Goal: Task Accomplishment & Management: Manage account settings

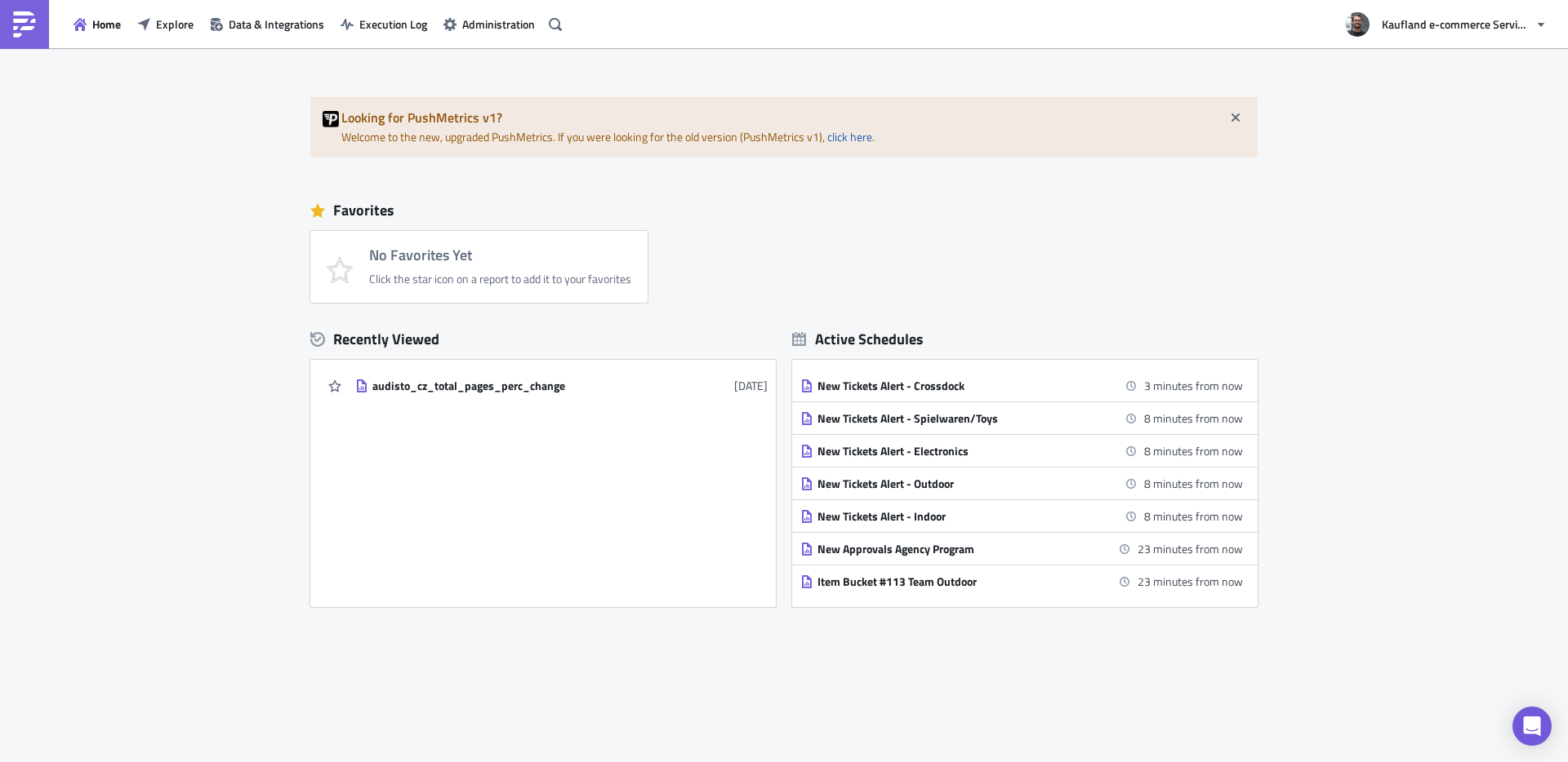
click at [459, 263] on h4 "No Favorites Yet" at bounding box center [500, 255] width 262 height 17
click at [153, 26] on button "Explore" at bounding box center [165, 24] width 72 height 26
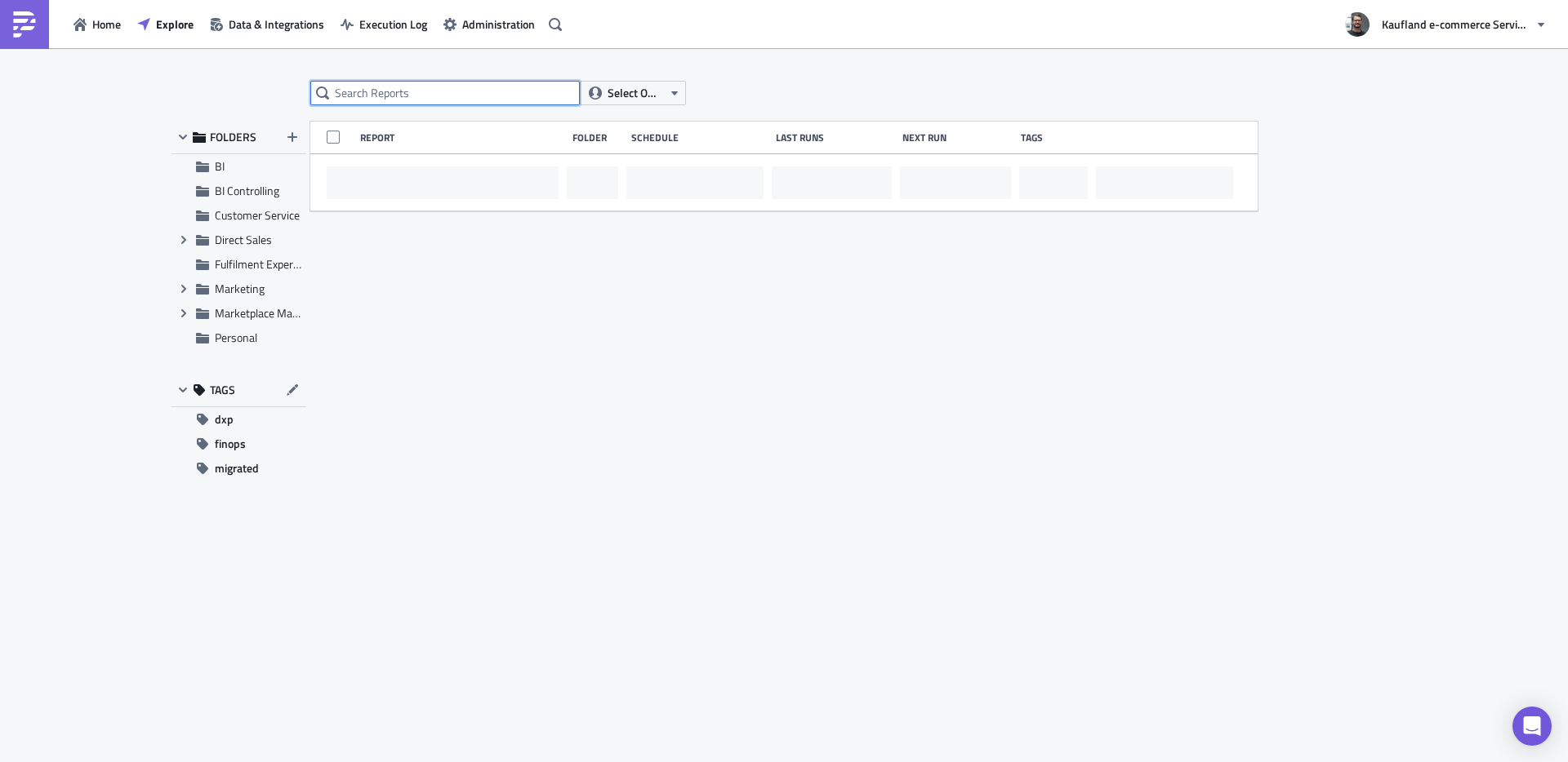
click at [408, 91] on input "text" at bounding box center [445, 93] width 270 height 25
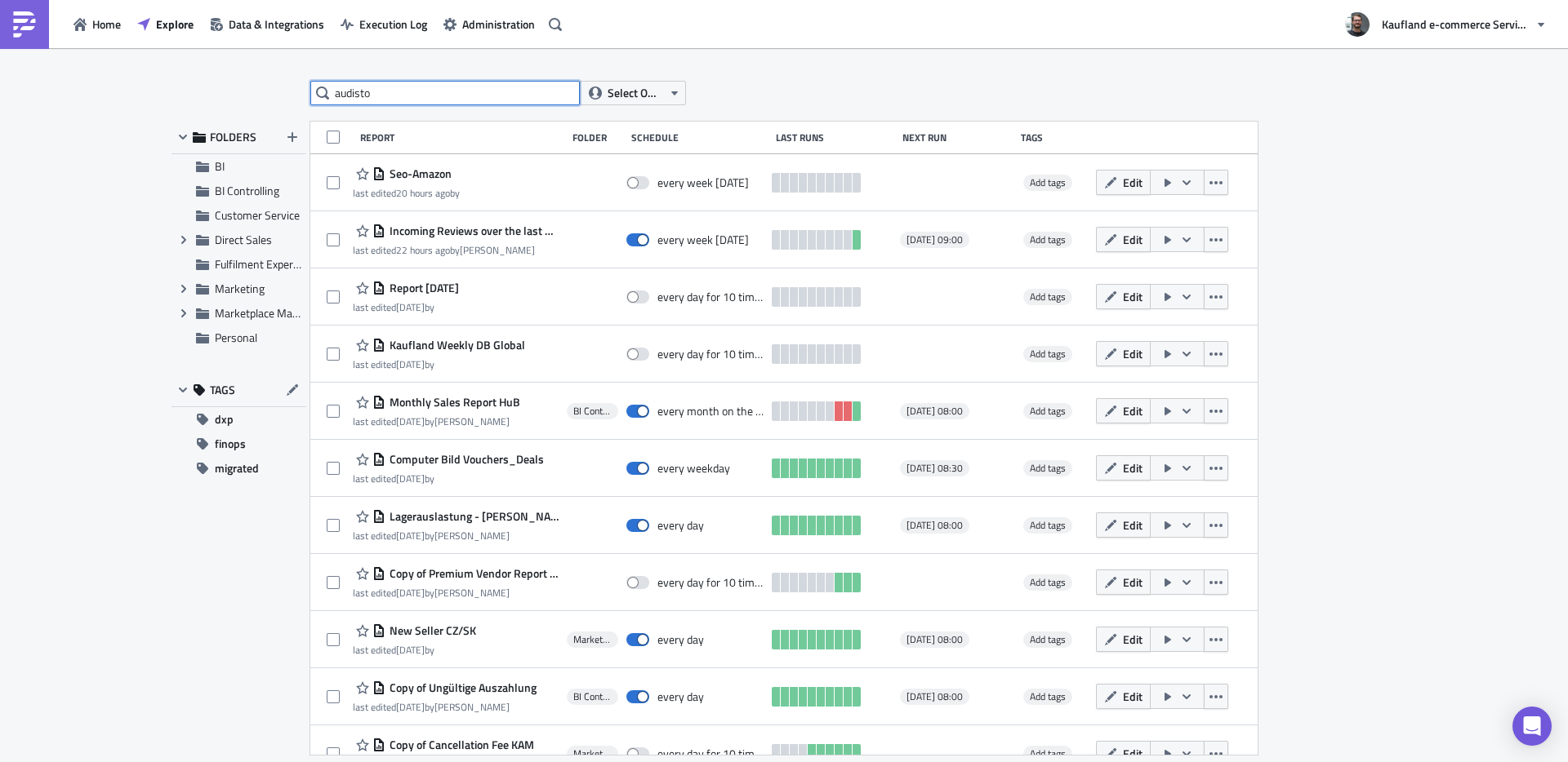
type input "audisto"
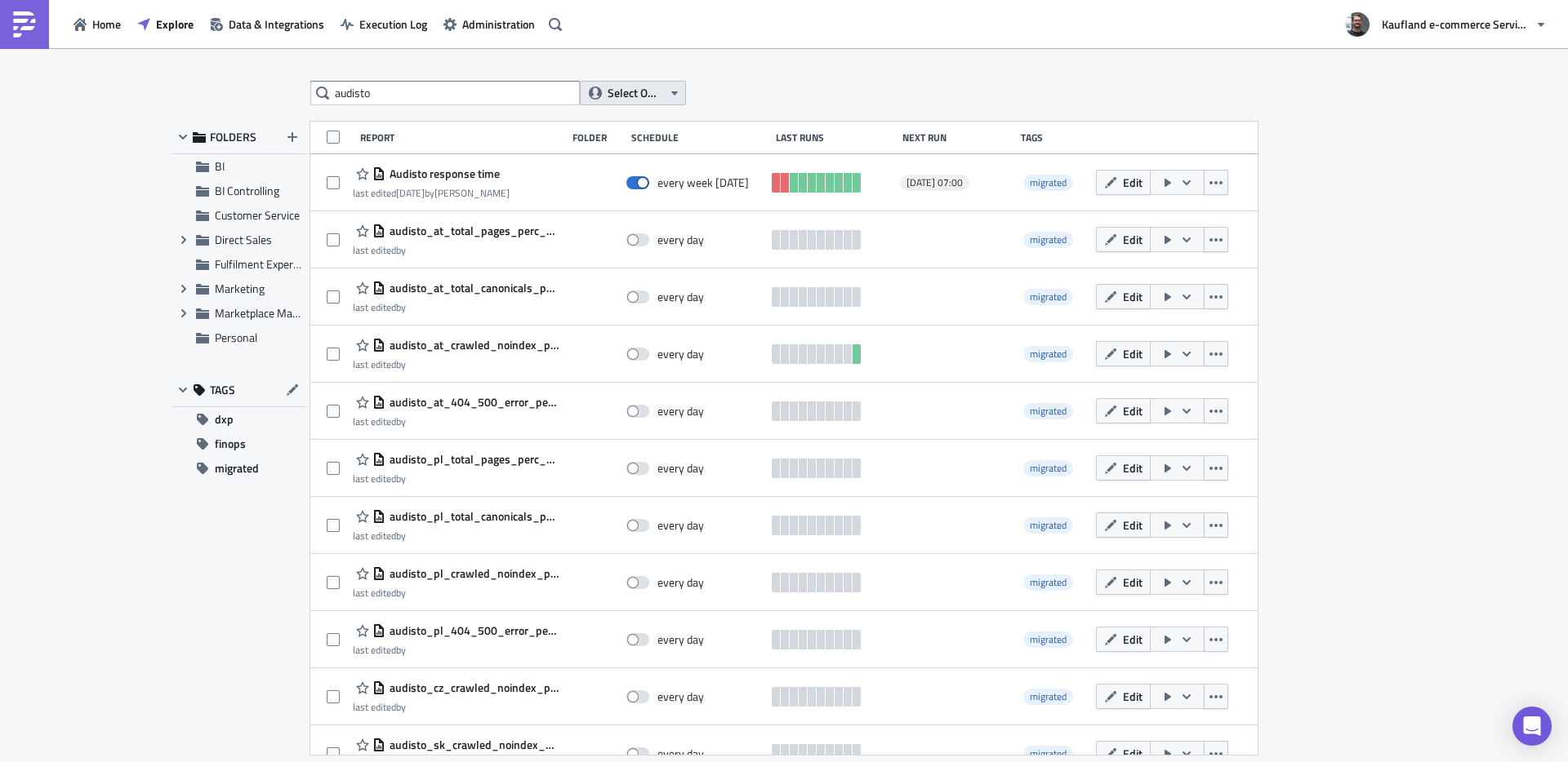
click at [638, 92] on span "Select Owner" at bounding box center [635, 92] width 55 height 18
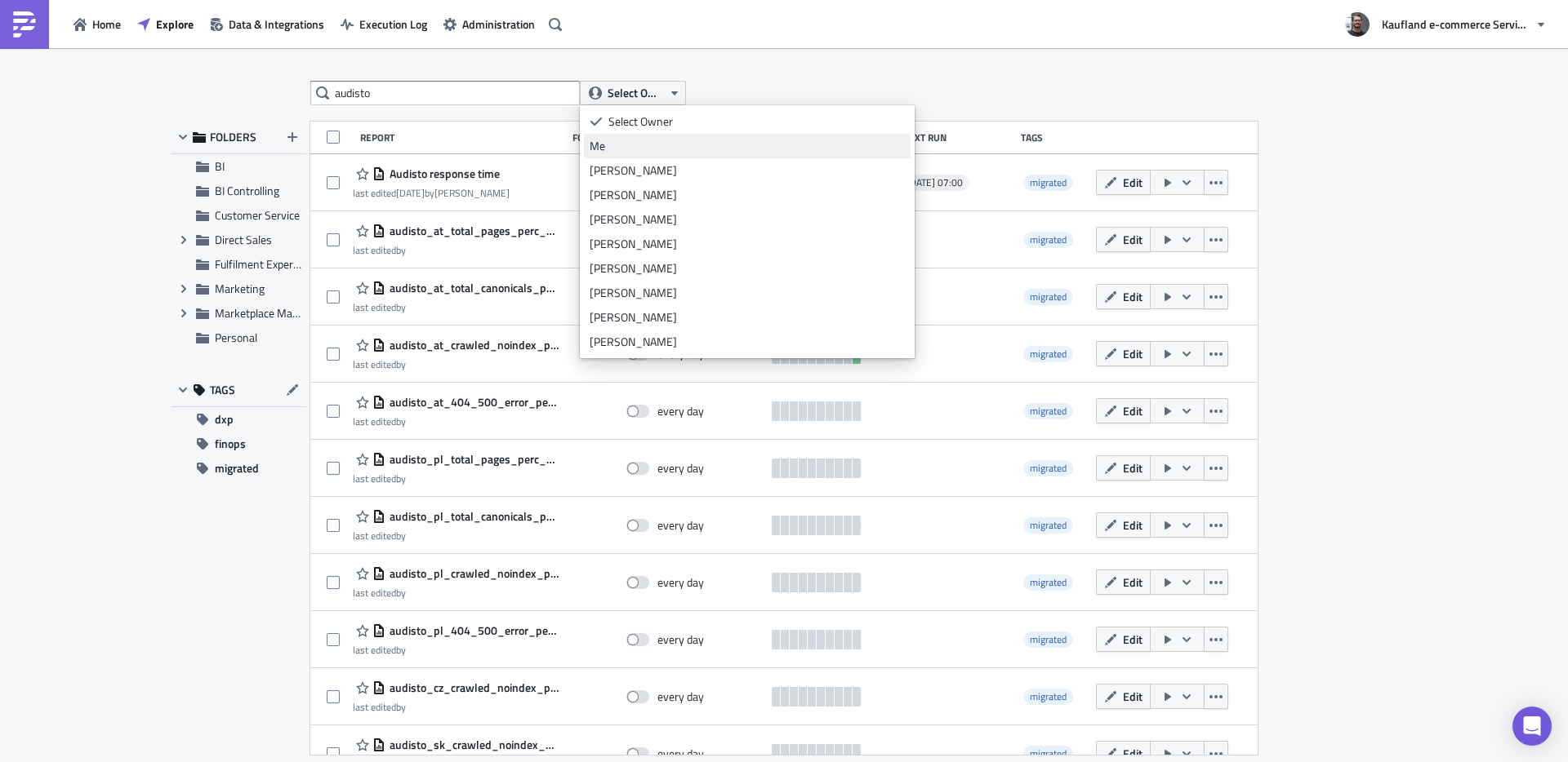
click at [620, 154] on link "Me" at bounding box center [747, 146] width 327 height 25
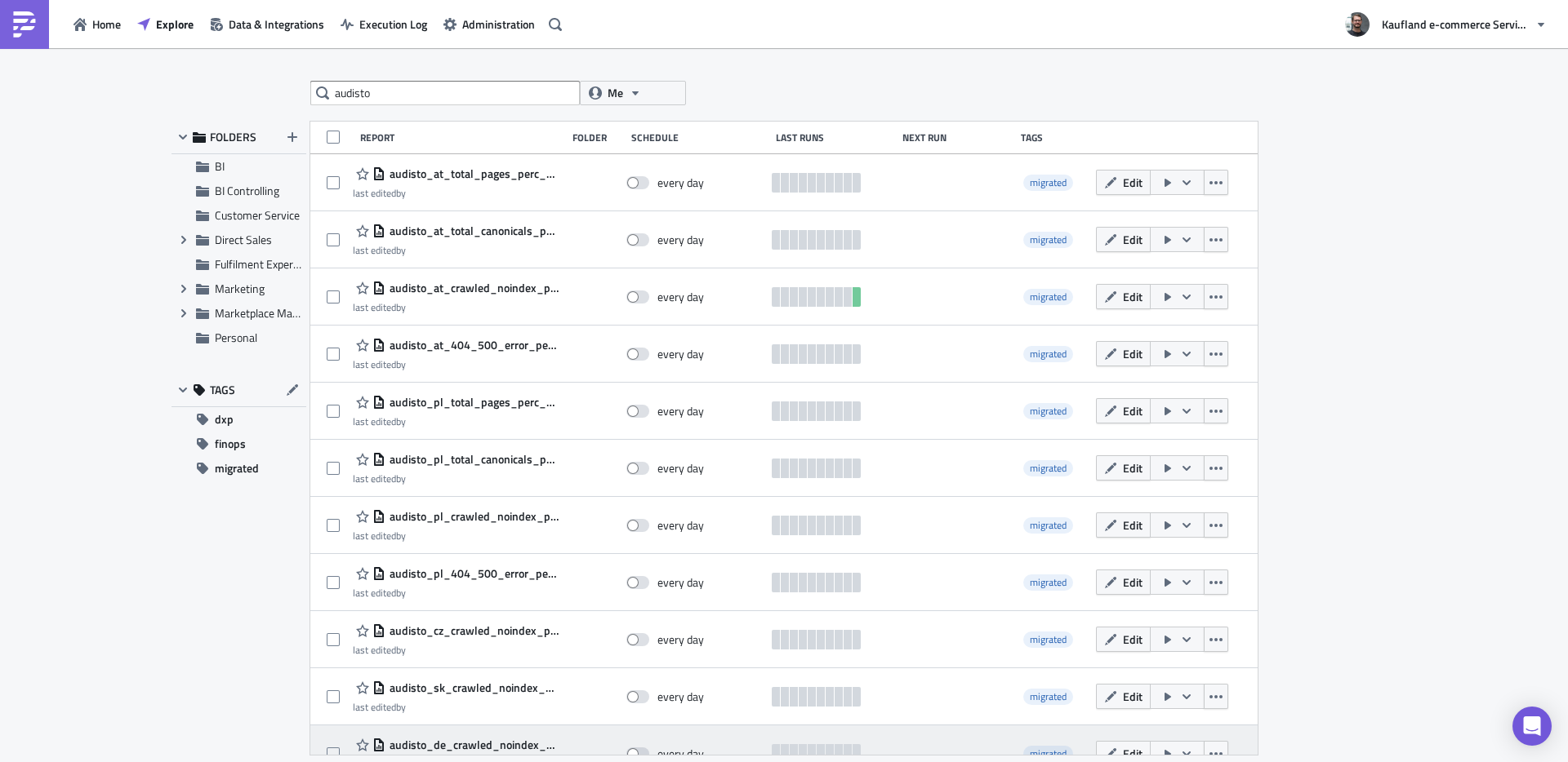
scroll to position [599, 0]
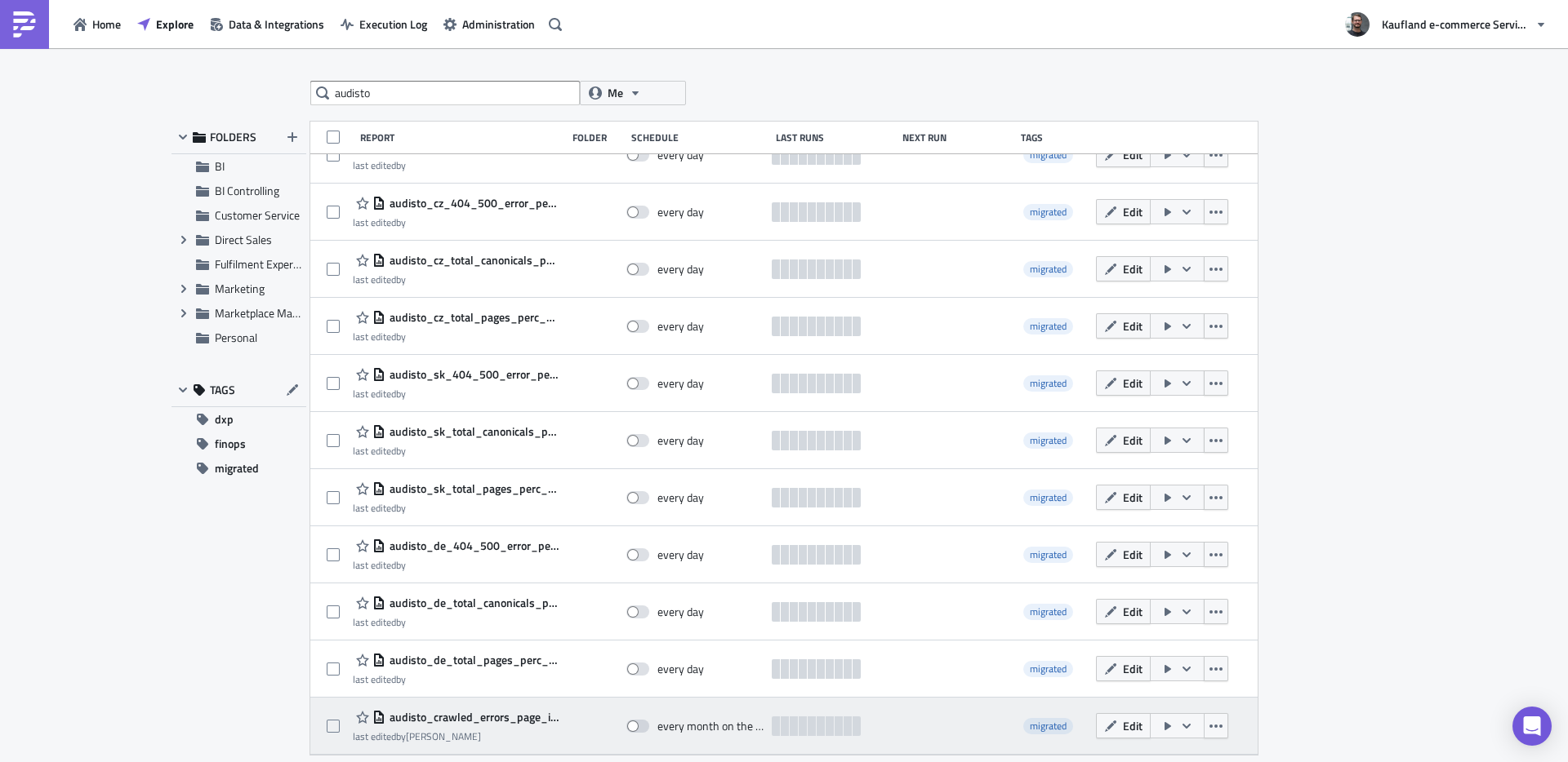
click at [1164, 727] on icon "button" at bounding box center [1167, 726] width 6 height 8
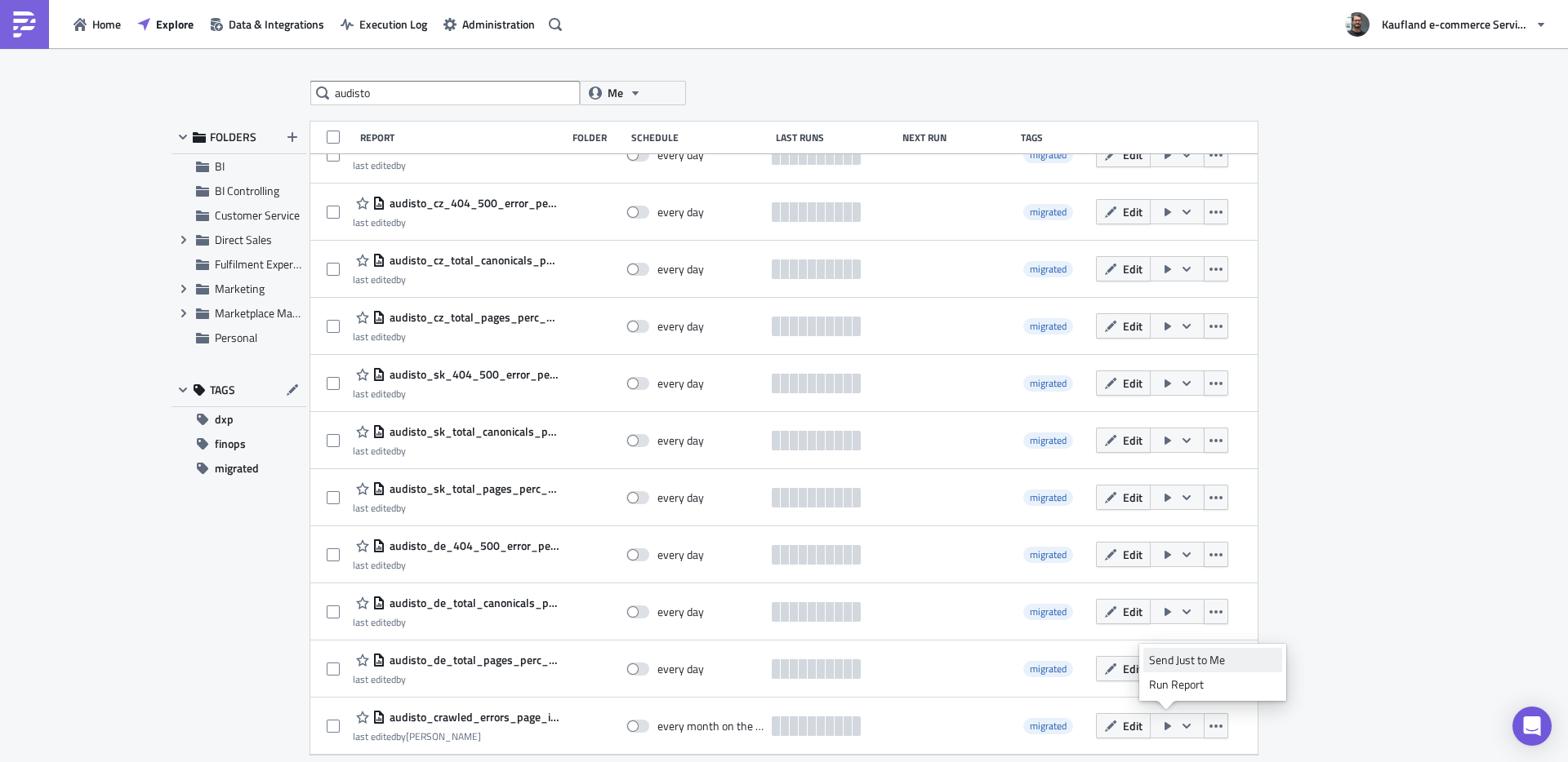
click at [1174, 662] on div "Send Just to Me" at bounding box center [1213, 660] width 128 height 17
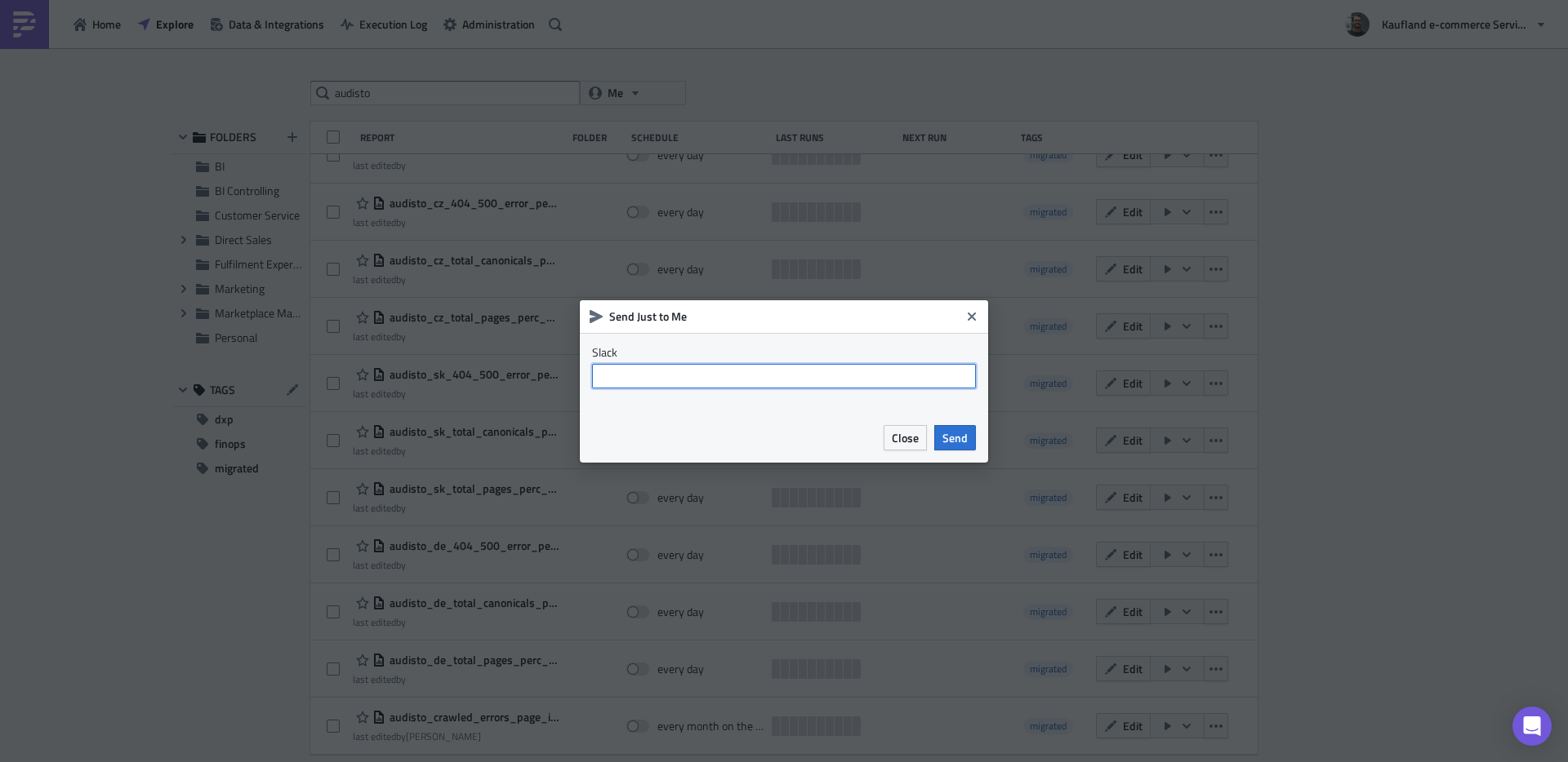
click at [776, 376] on input "text" at bounding box center [784, 376] width 384 height 25
type input "s"
type input "a"
type input "Alexan"
type input "alexander."
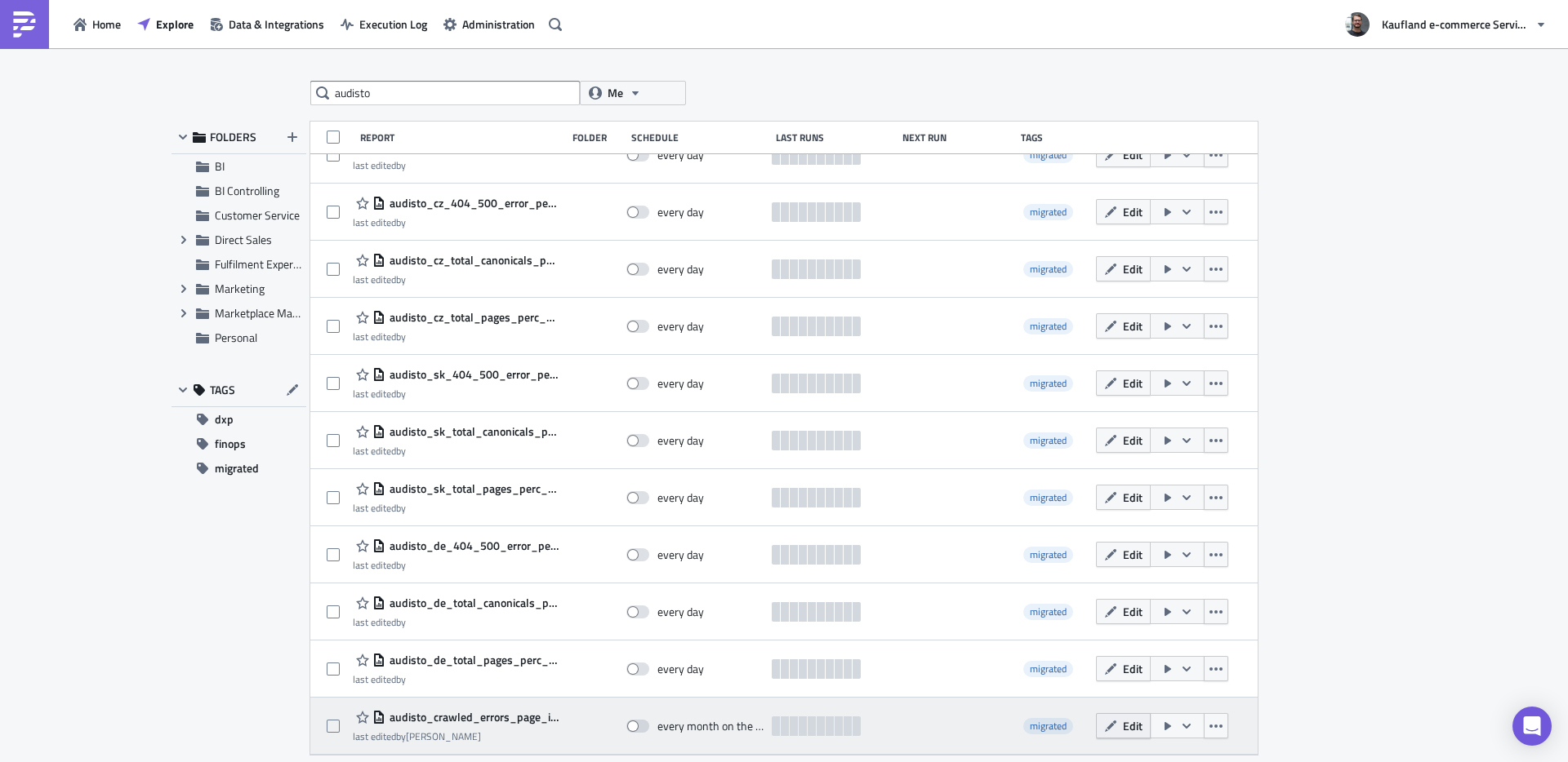
click at [1123, 722] on span "Edit" at bounding box center [1133, 725] width 19 height 17
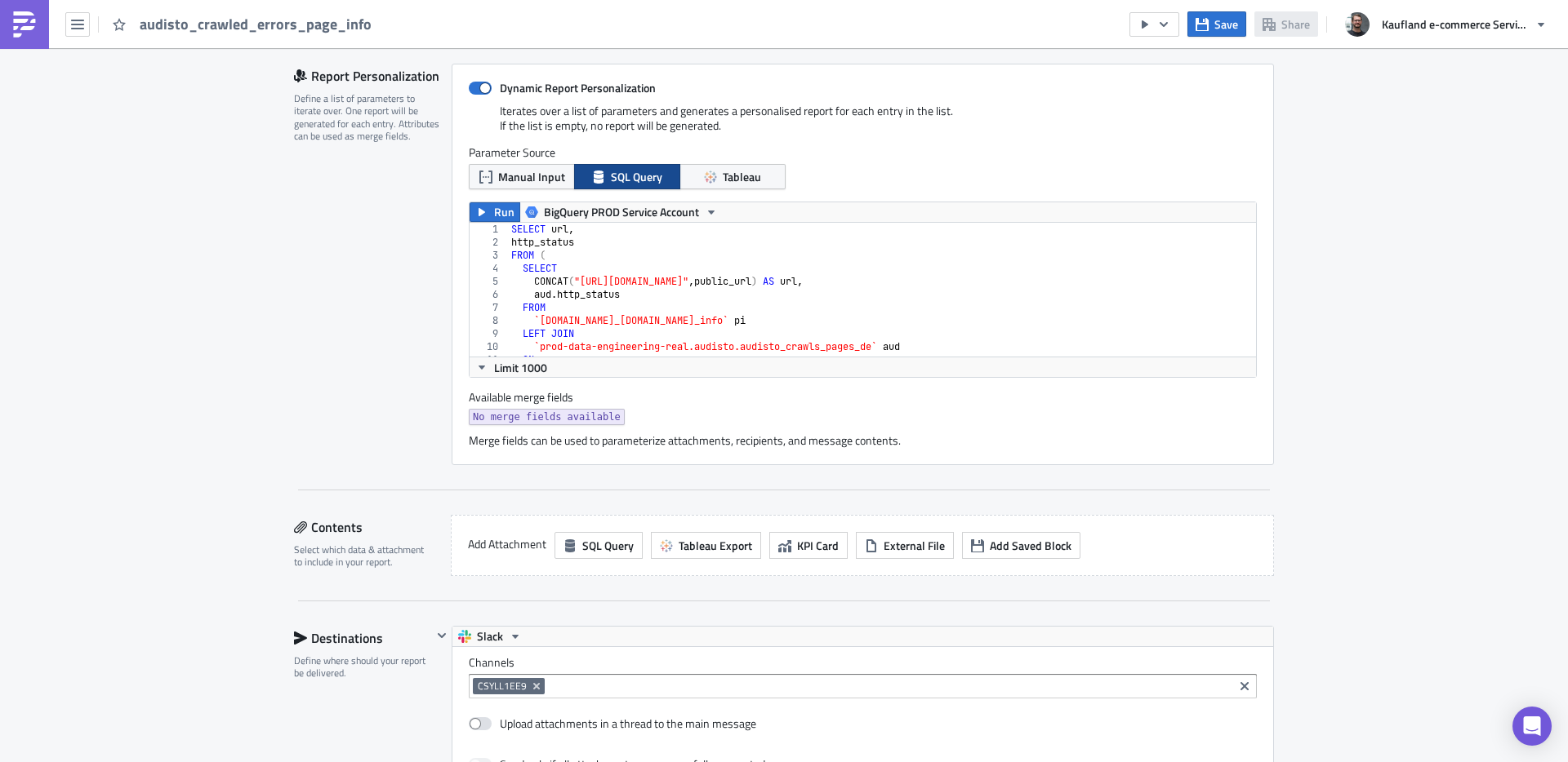
scroll to position [1284, 0]
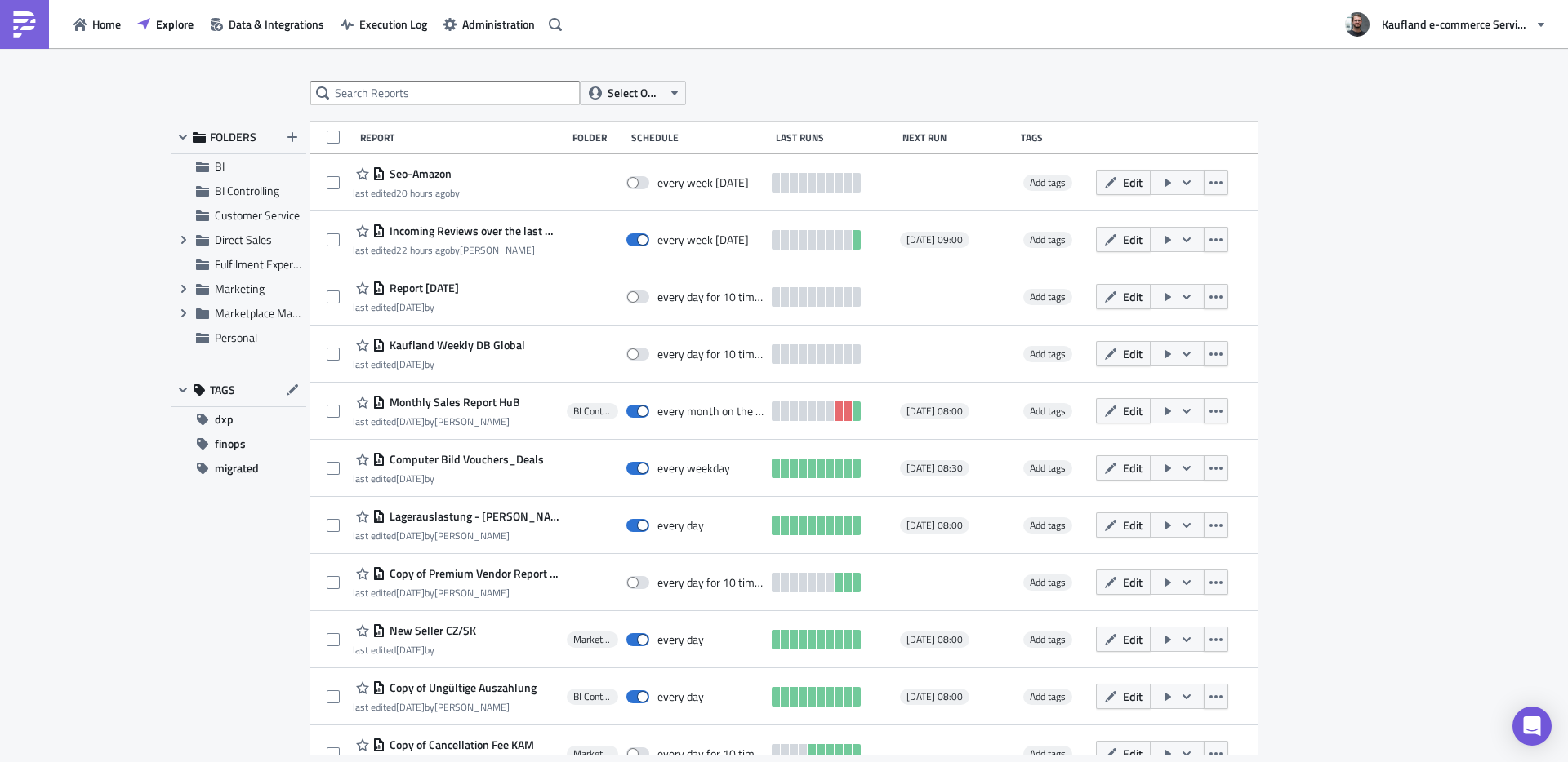
click at [429, 106] on div "Select Owner FOLDERS BI BI Controlling Customer Service Expand group Direct Sal…" at bounding box center [784, 406] width 980 height 651
click at [436, 100] on input "text" at bounding box center [445, 93] width 270 height 25
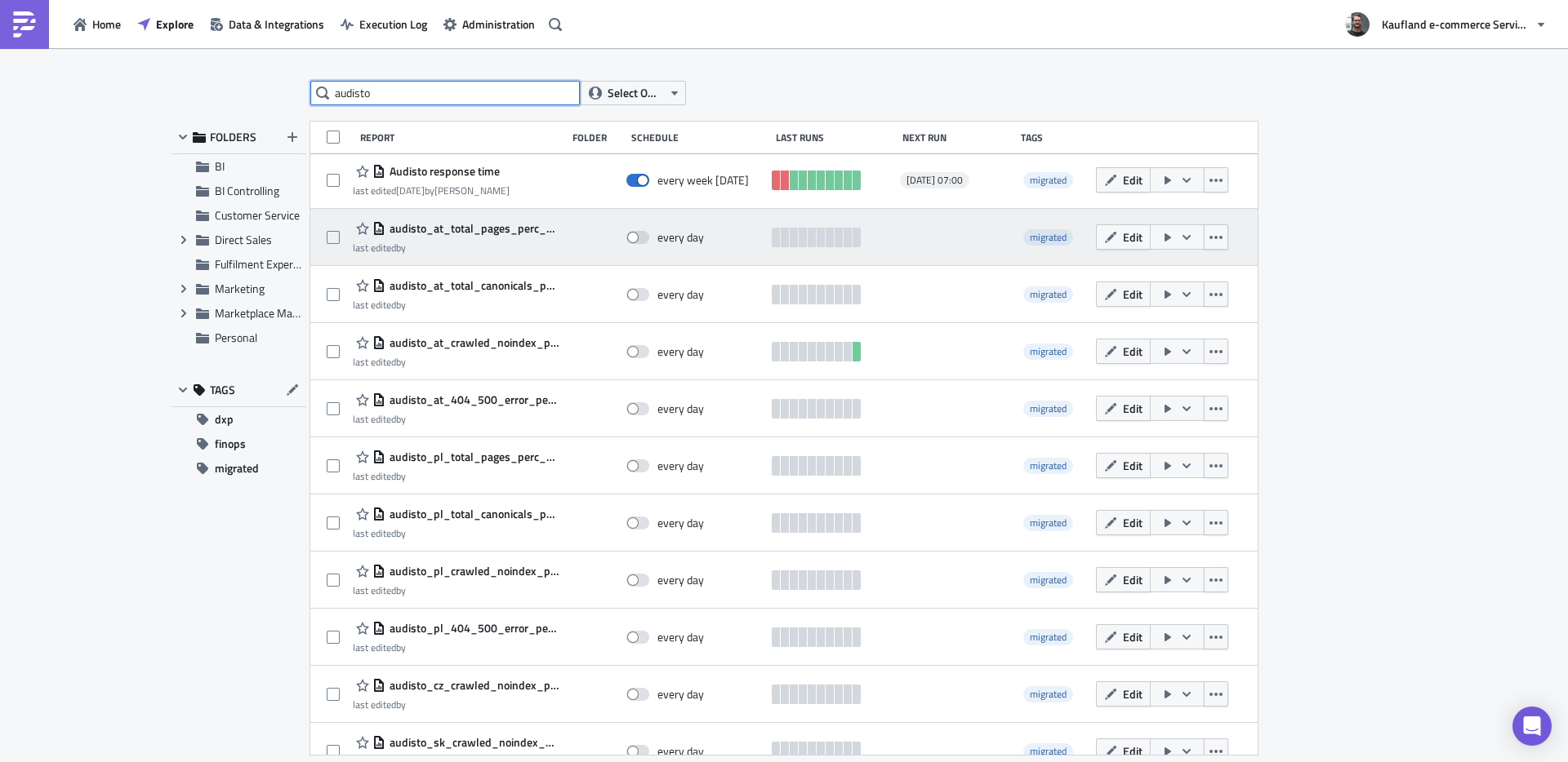
scroll to position [4, 0]
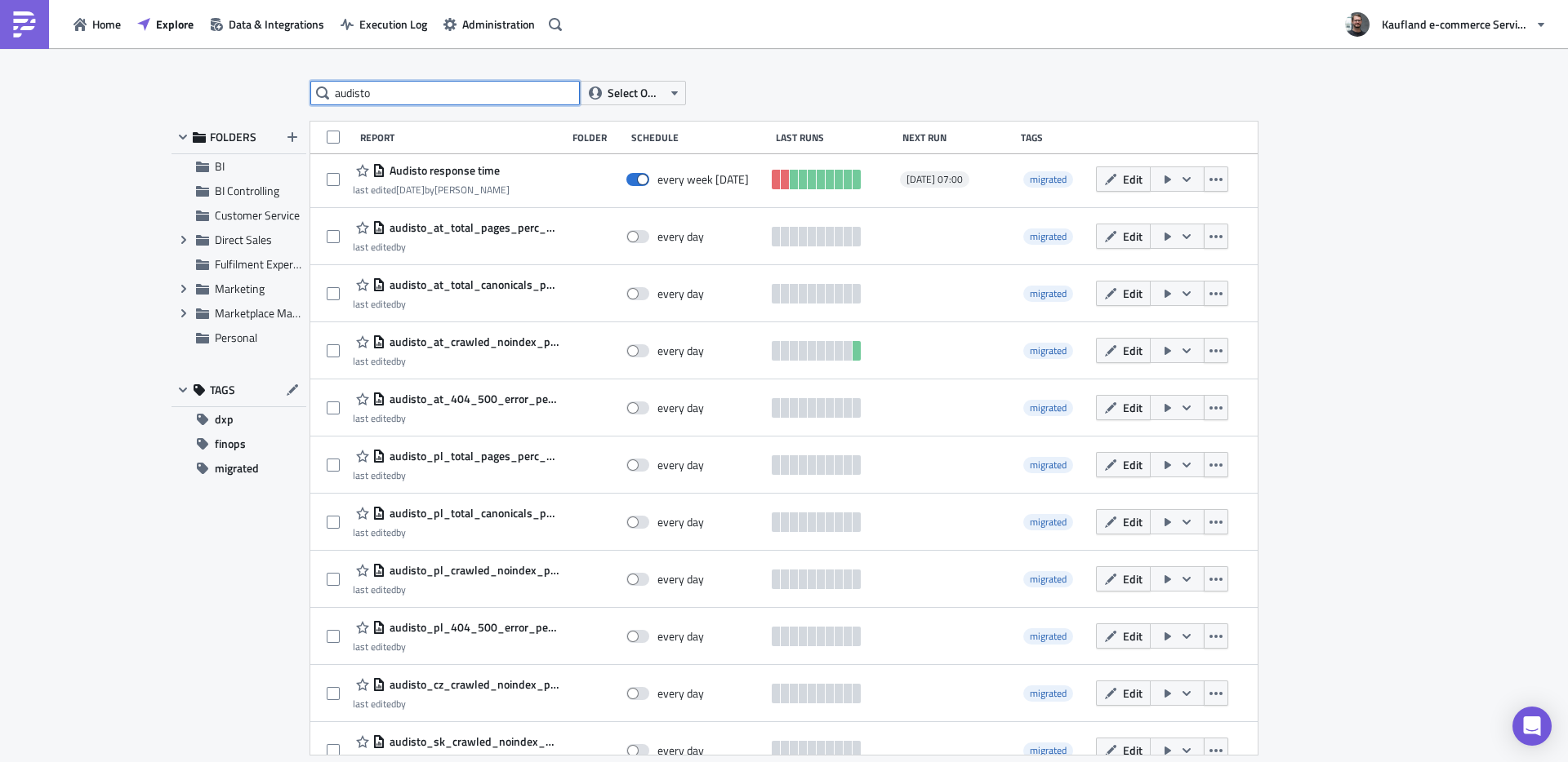
click at [440, 99] on input "audisto" at bounding box center [445, 93] width 270 height 25
type input "audisto_de"
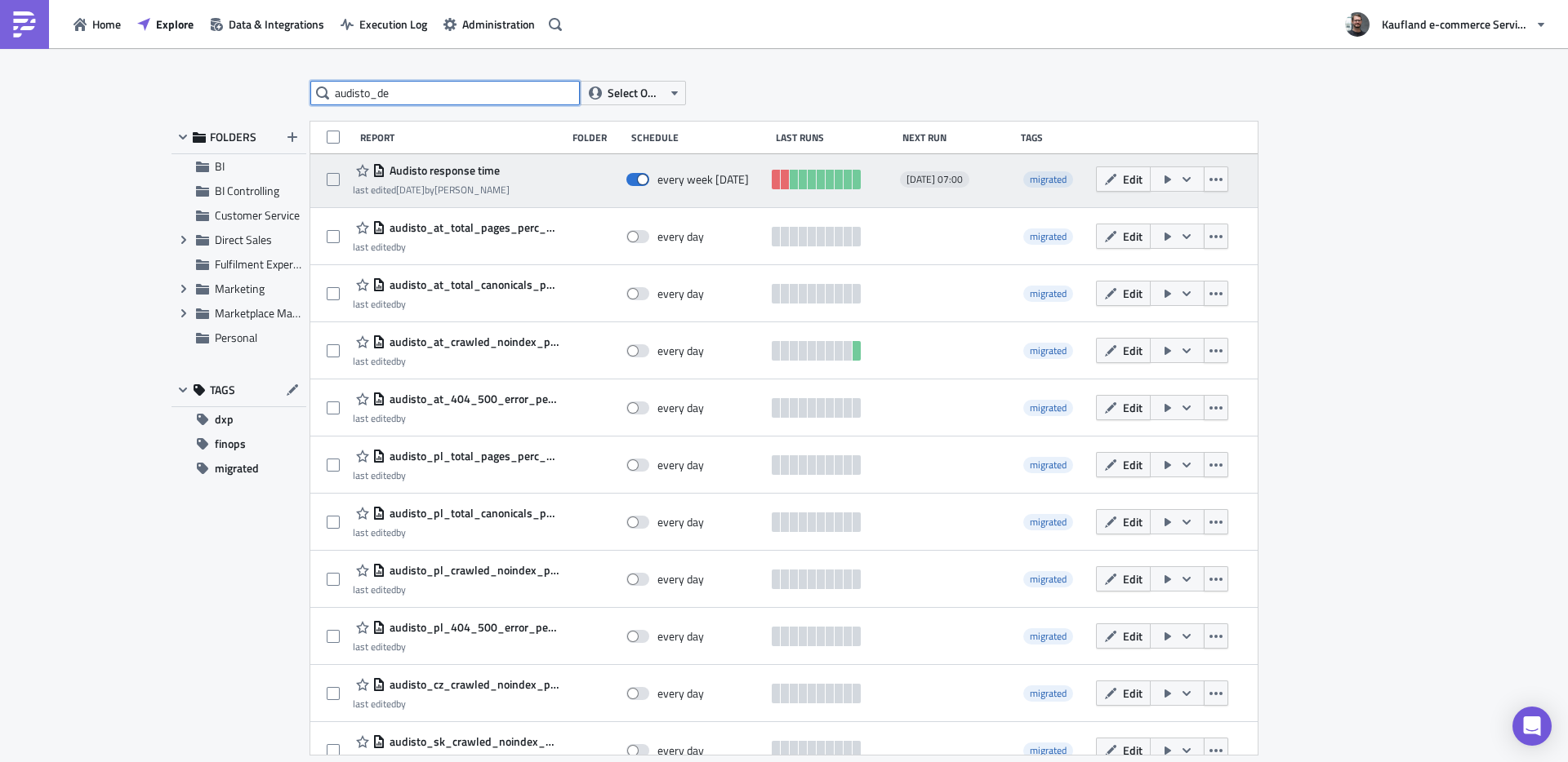
scroll to position [0, 0]
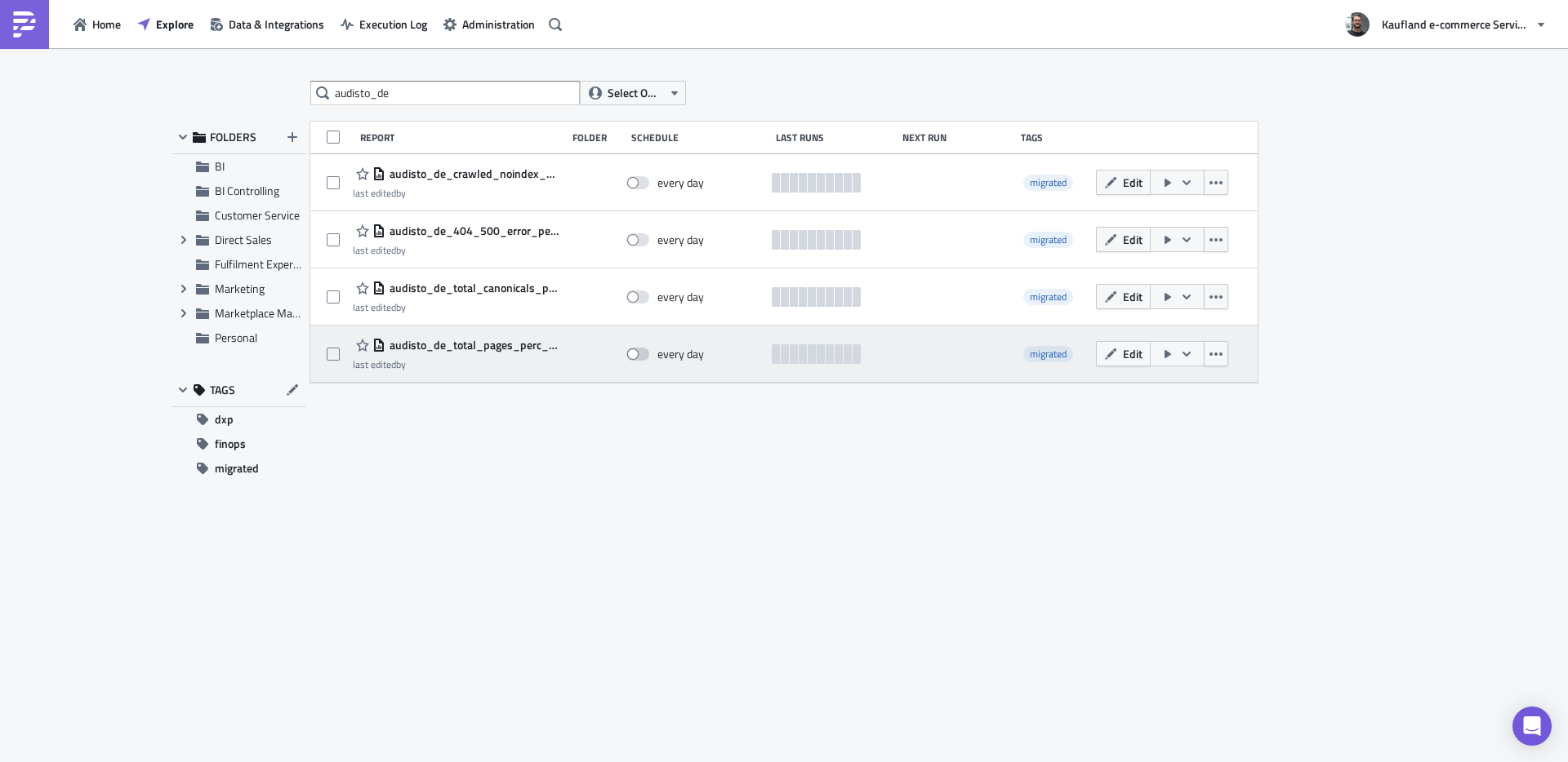
click at [640, 356] on span at bounding box center [638, 354] width 23 height 13
click at [640, 356] on input "checkbox" at bounding box center [635, 355] width 11 height 11
checkbox input "true"
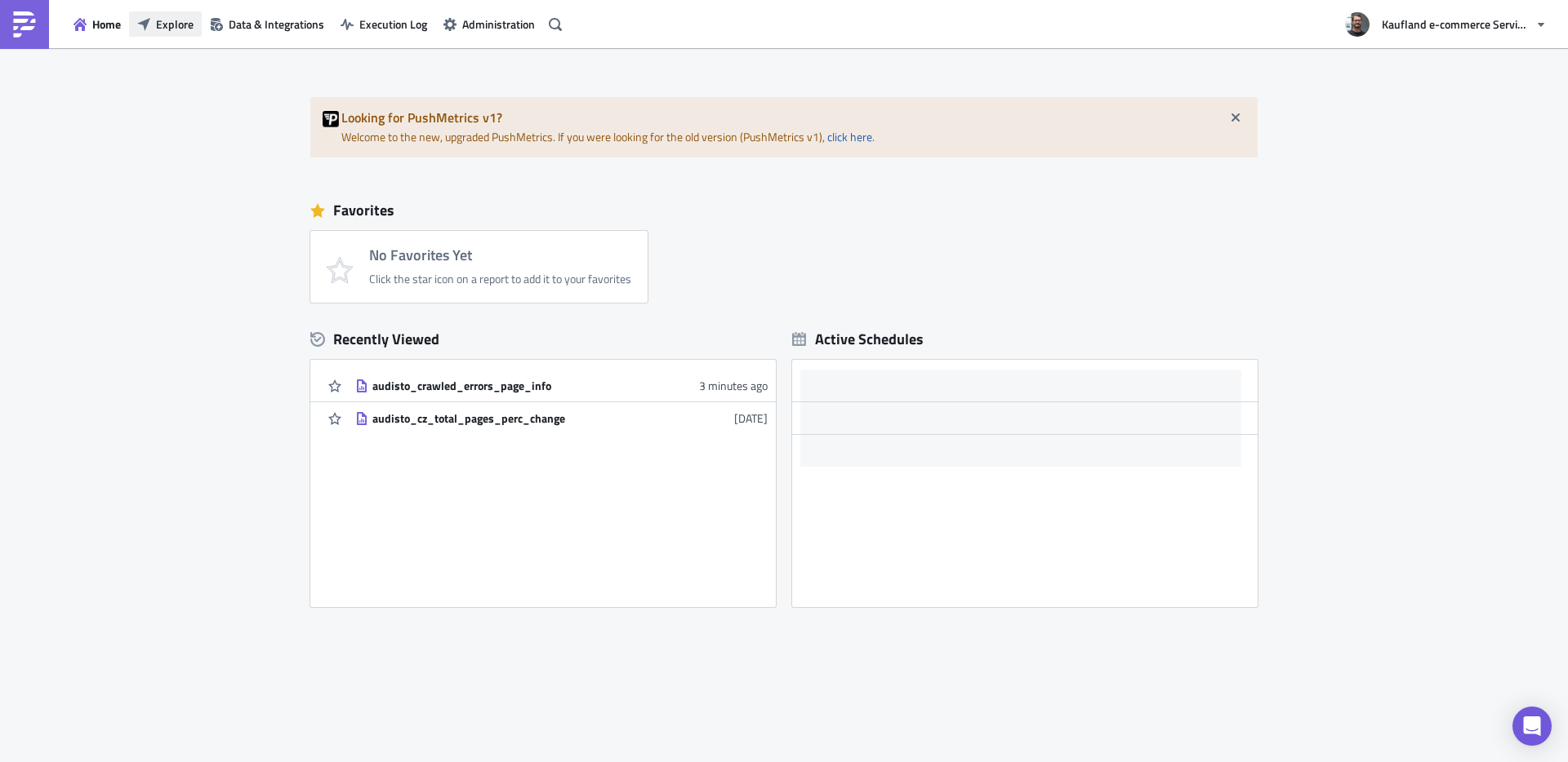
click at [162, 26] on span "Explore" at bounding box center [175, 24] width 38 height 17
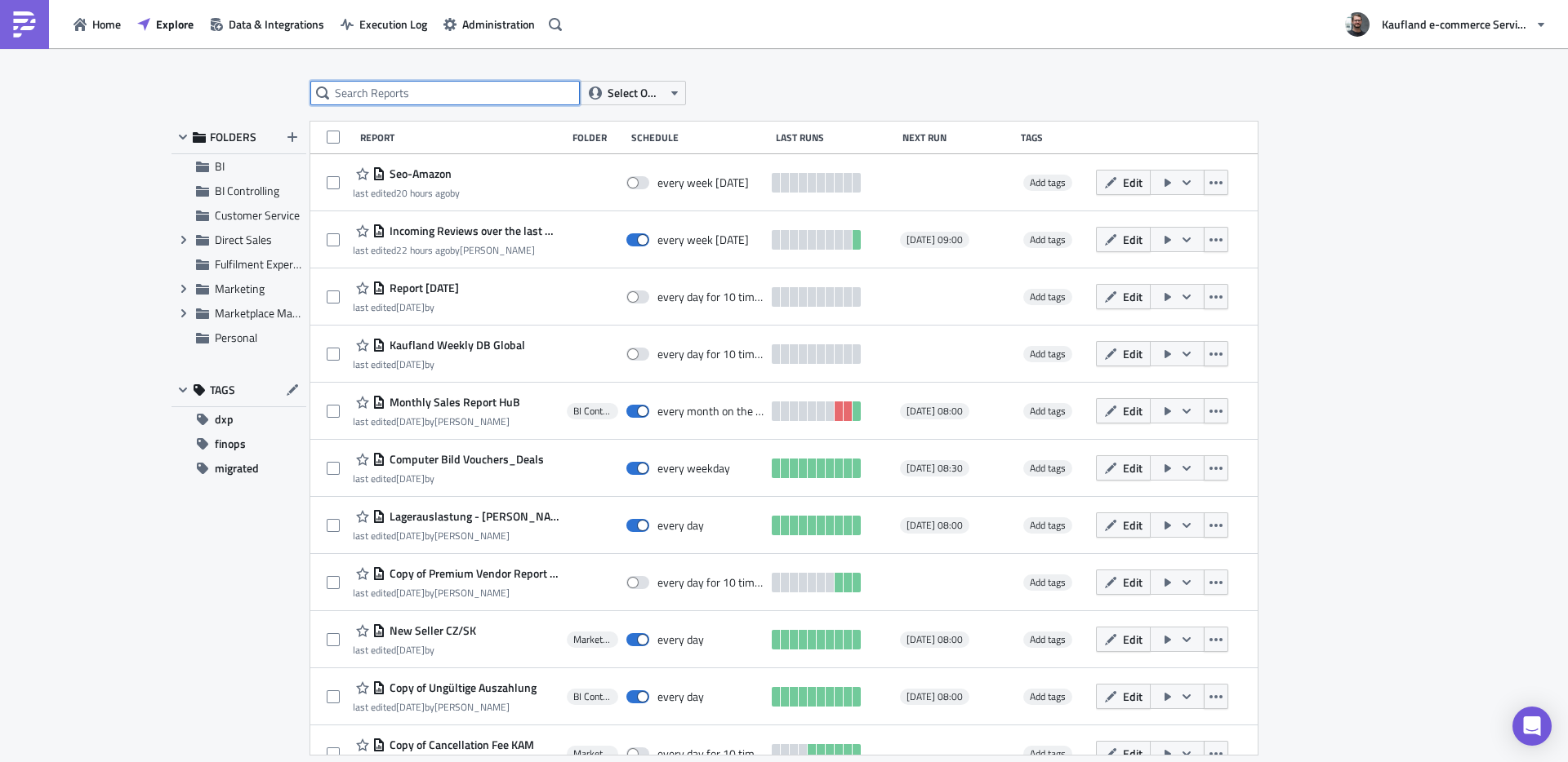
click at [455, 94] on input "text" at bounding box center [445, 93] width 270 height 25
type input "audisto_de"
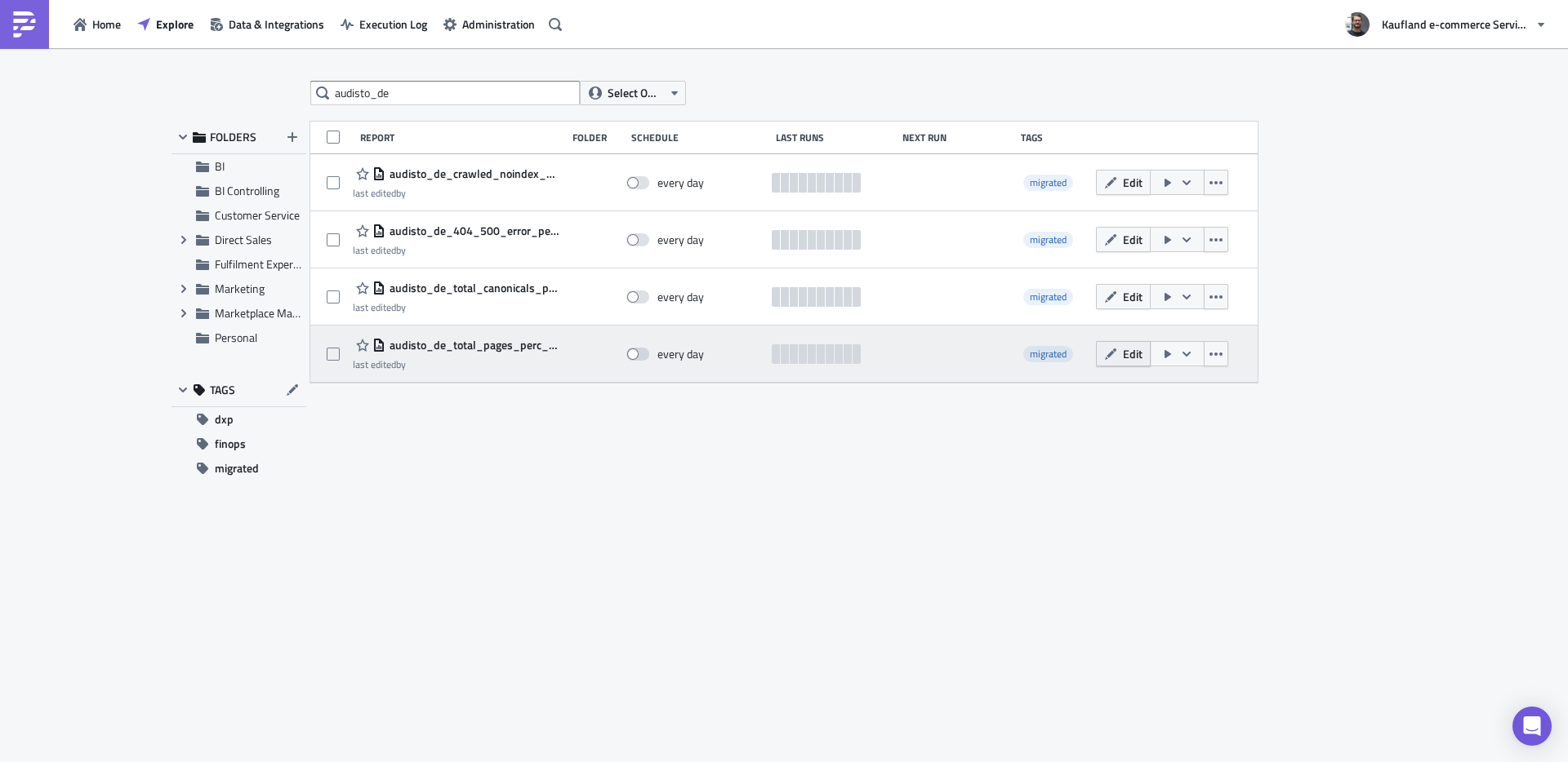
click at [1120, 357] on button "Edit" at bounding box center [1124, 353] width 55 height 26
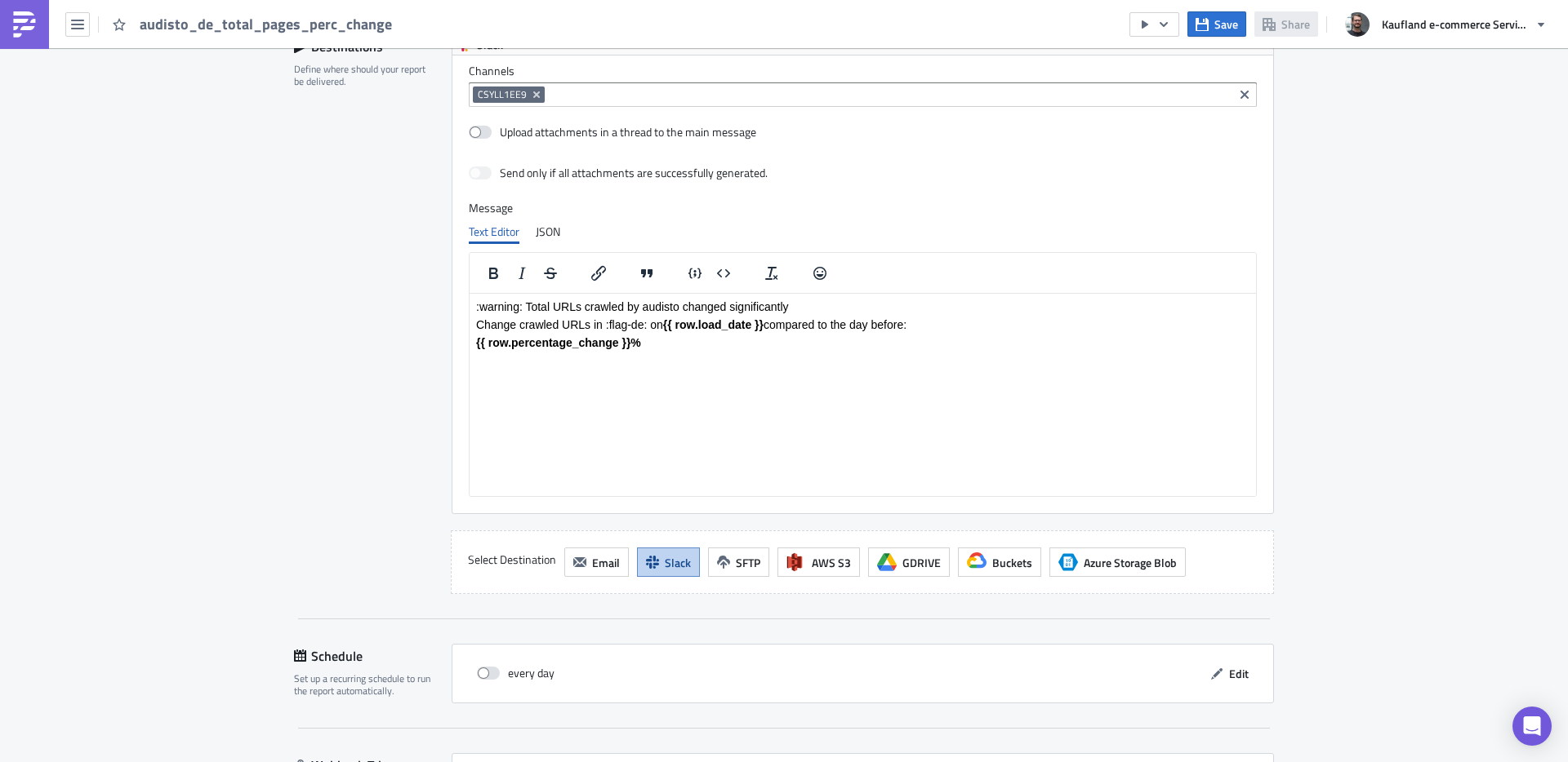
scroll to position [1284, 0]
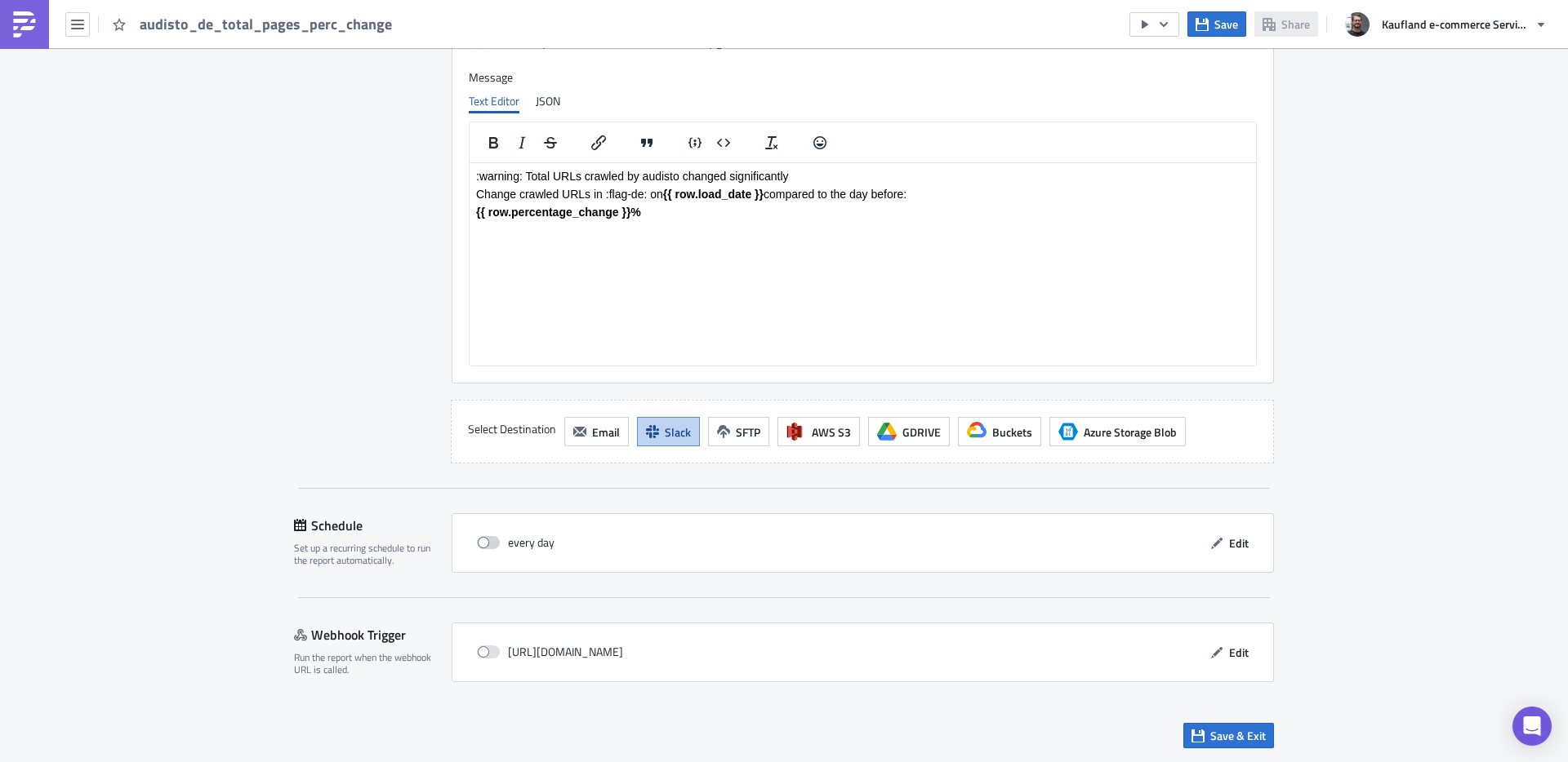
click at [483, 544] on span at bounding box center [488, 543] width 23 height 13
click at [483, 544] on input "checkbox" at bounding box center [486, 544] width 11 height 11
checkbox input "true"
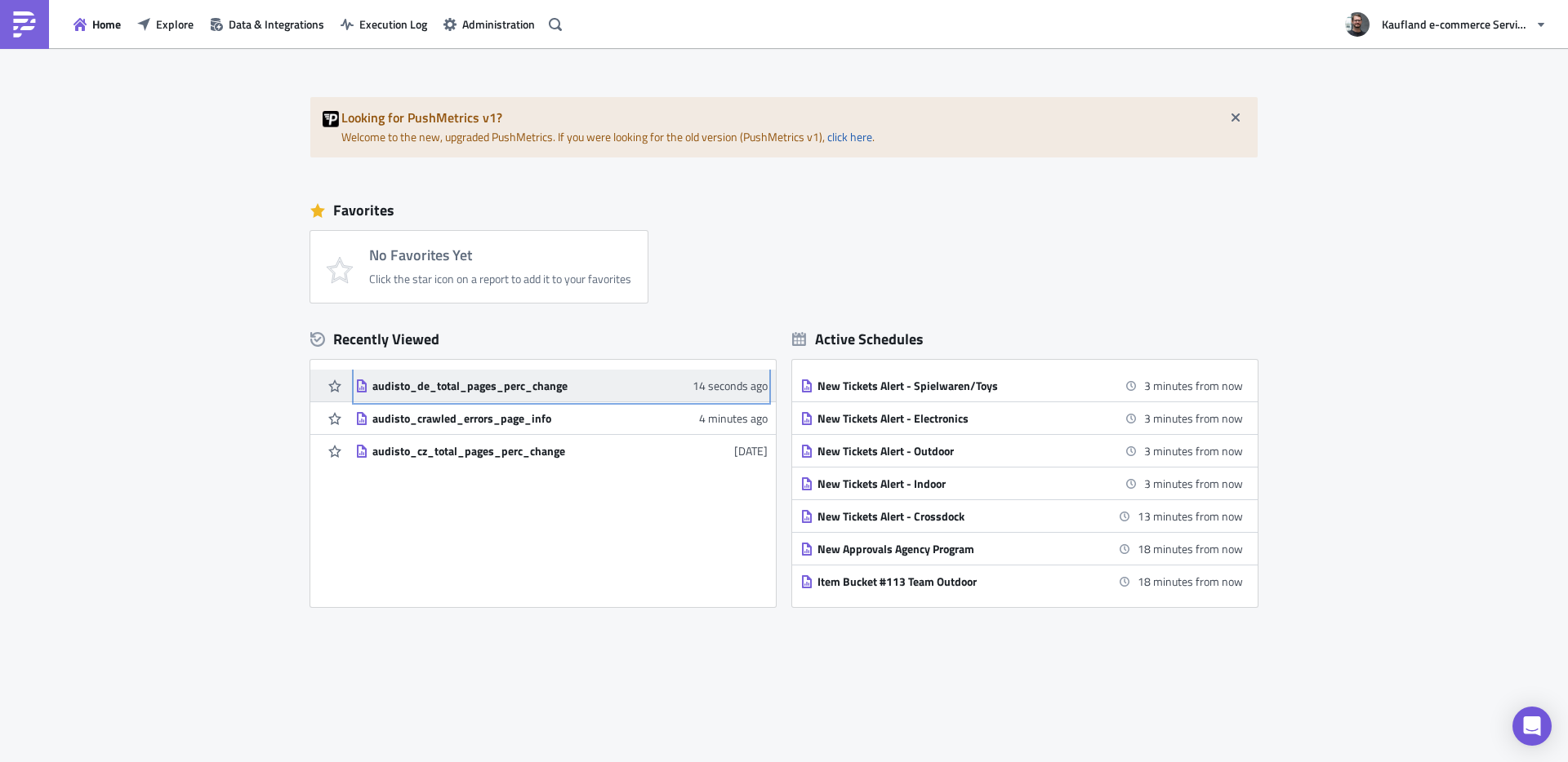
click at [464, 383] on div "audisto_de_total_pages_perc_change" at bounding box center [516, 386] width 286 height 15
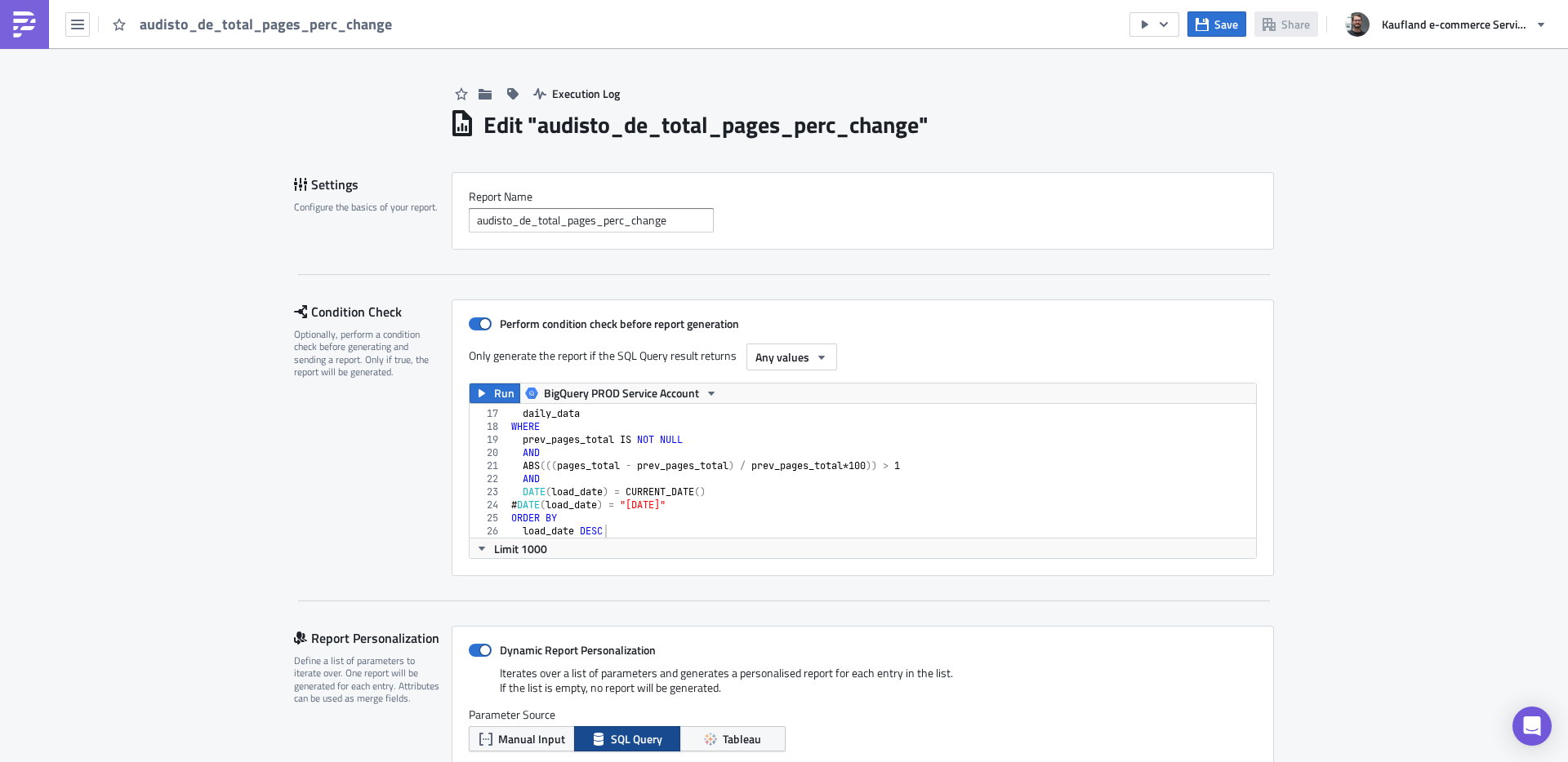
scroll to position [1284, 0]
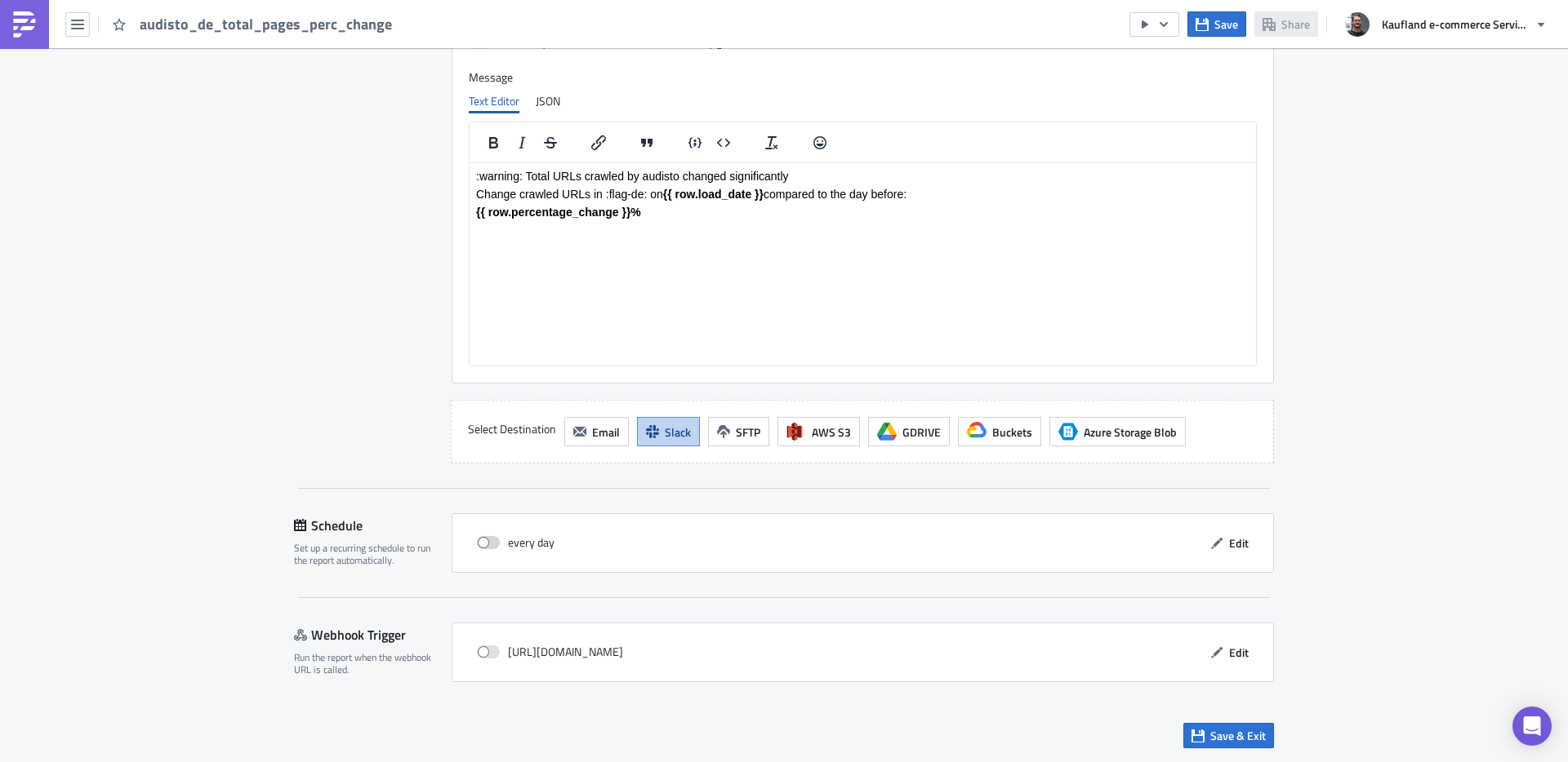
click at [482, 541] on span at bounding box center [488, 543] width 23 height 13
click at [482, 541] on input "checkbox" at bounding box center [486, 544] width 11 height 11
checkbox input "true"
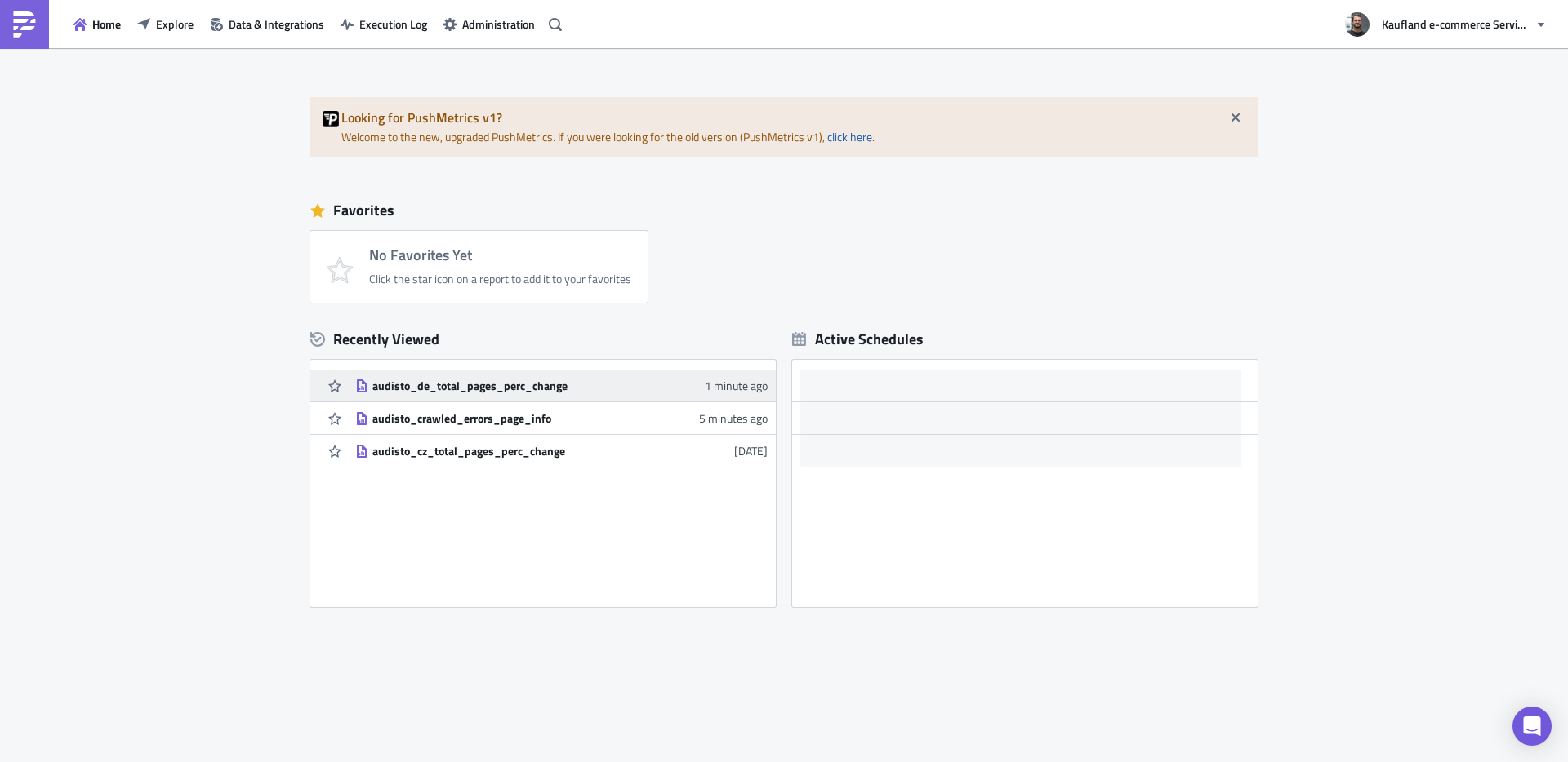
click at [457, 387] on div "audisto_de_total_pages_perc_change" at bounding box center [516, 386] width 286 height 15
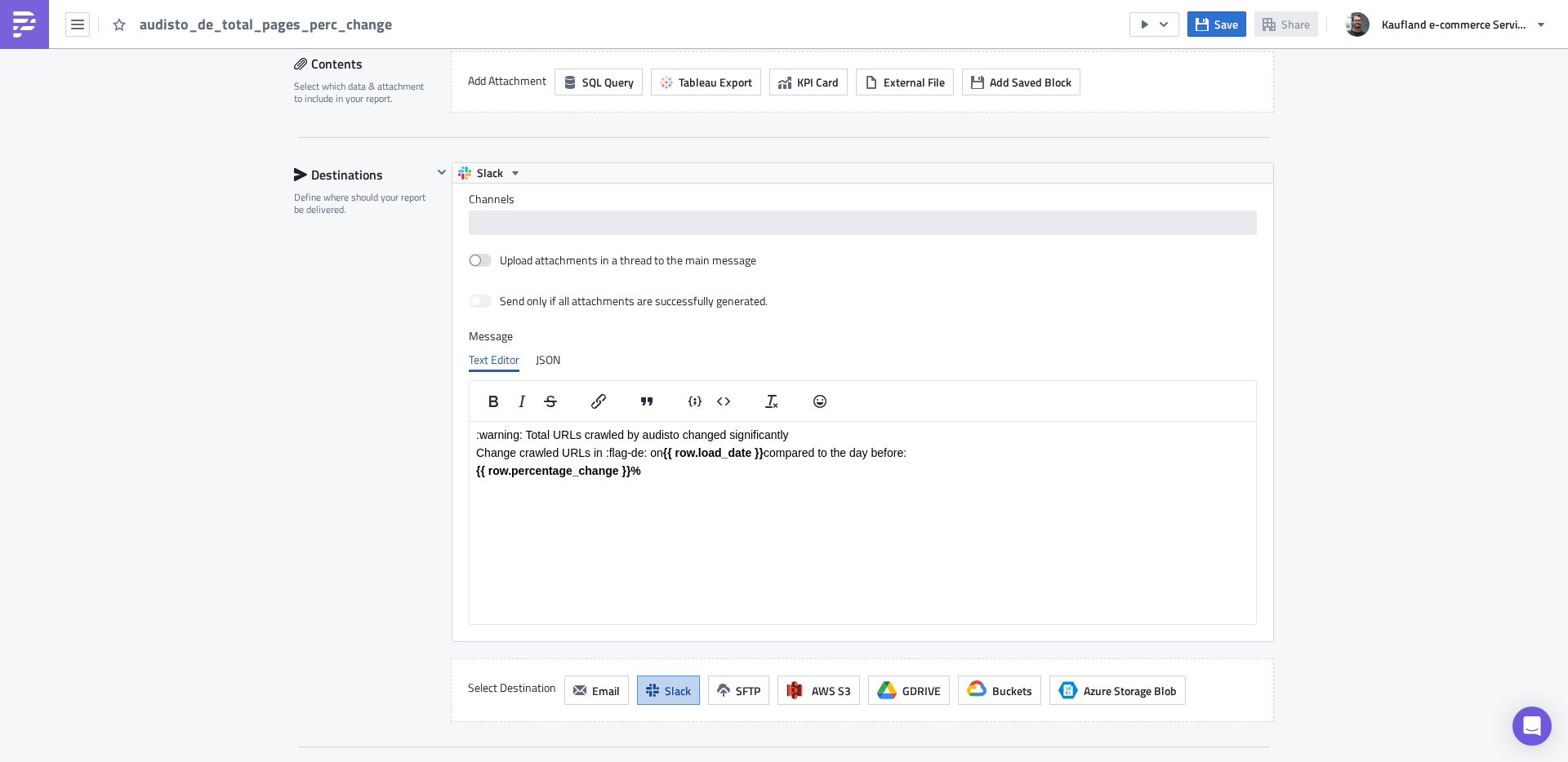
scroll to position [1284, 0]
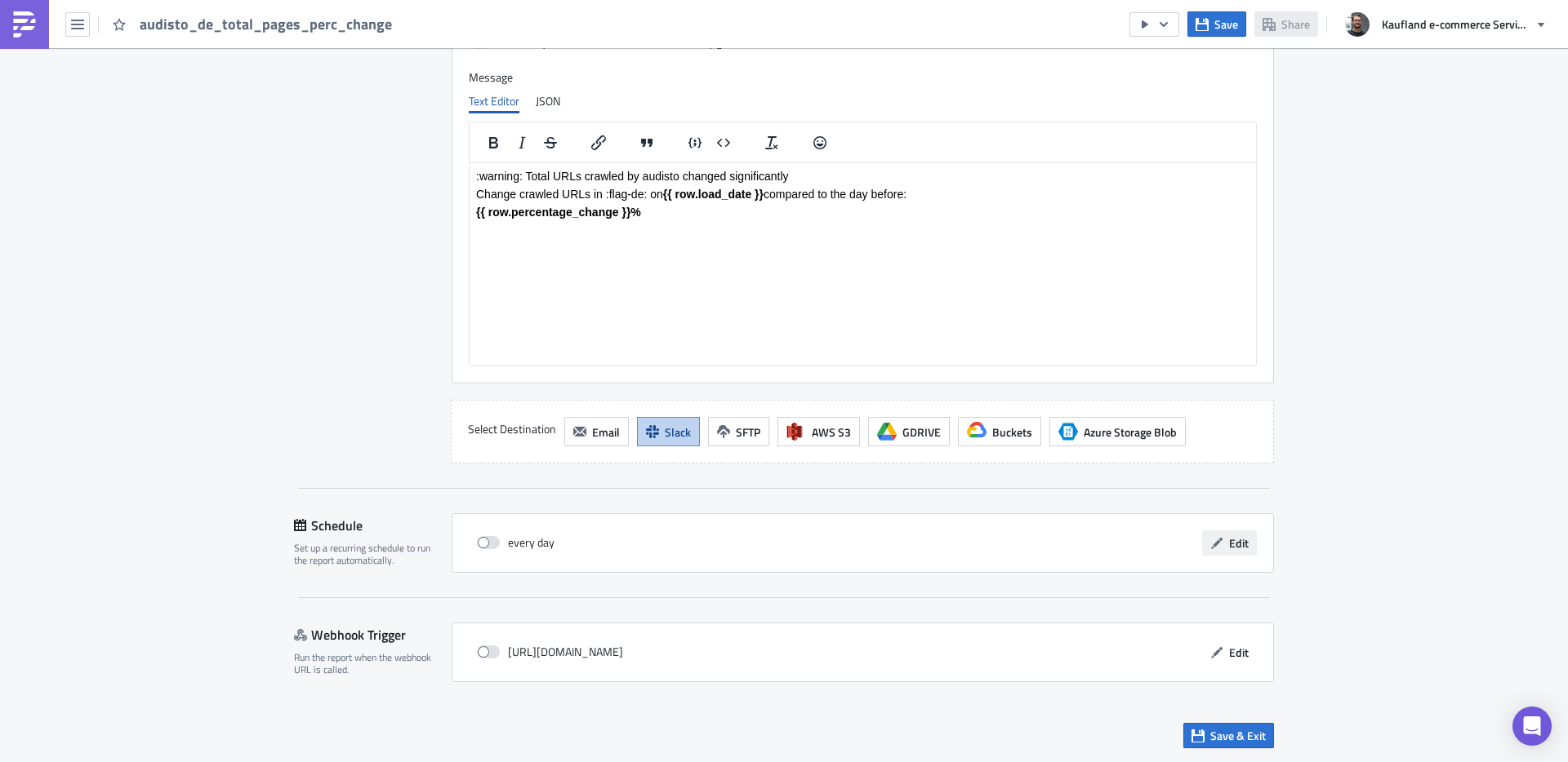
click at [1236, 544] on span "Edit" at bounding box center [1239, 543] width 19 height 17
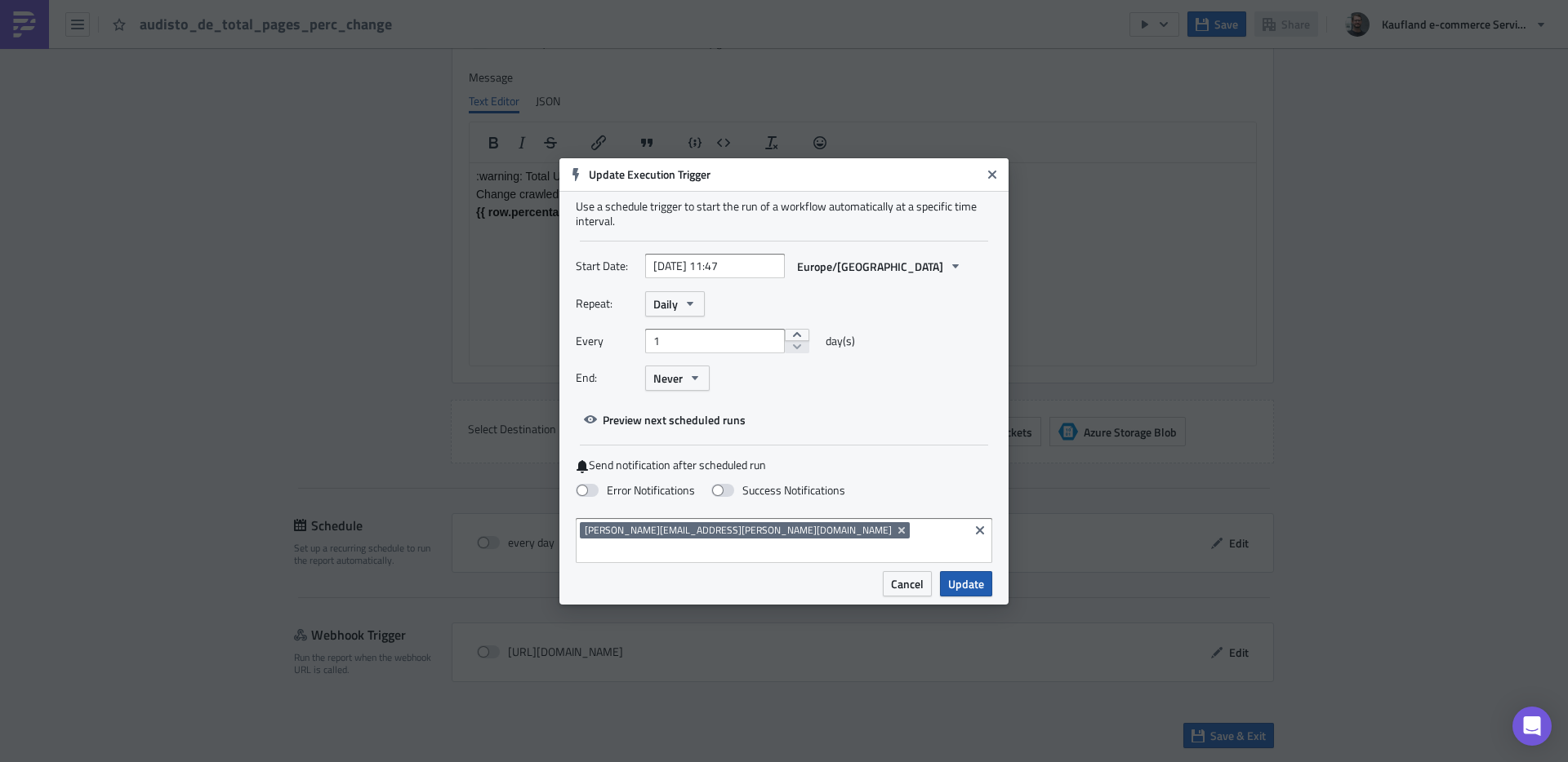
click at [963, 575] on span "Update" at bounding box center [966, 583] width 36 height 17
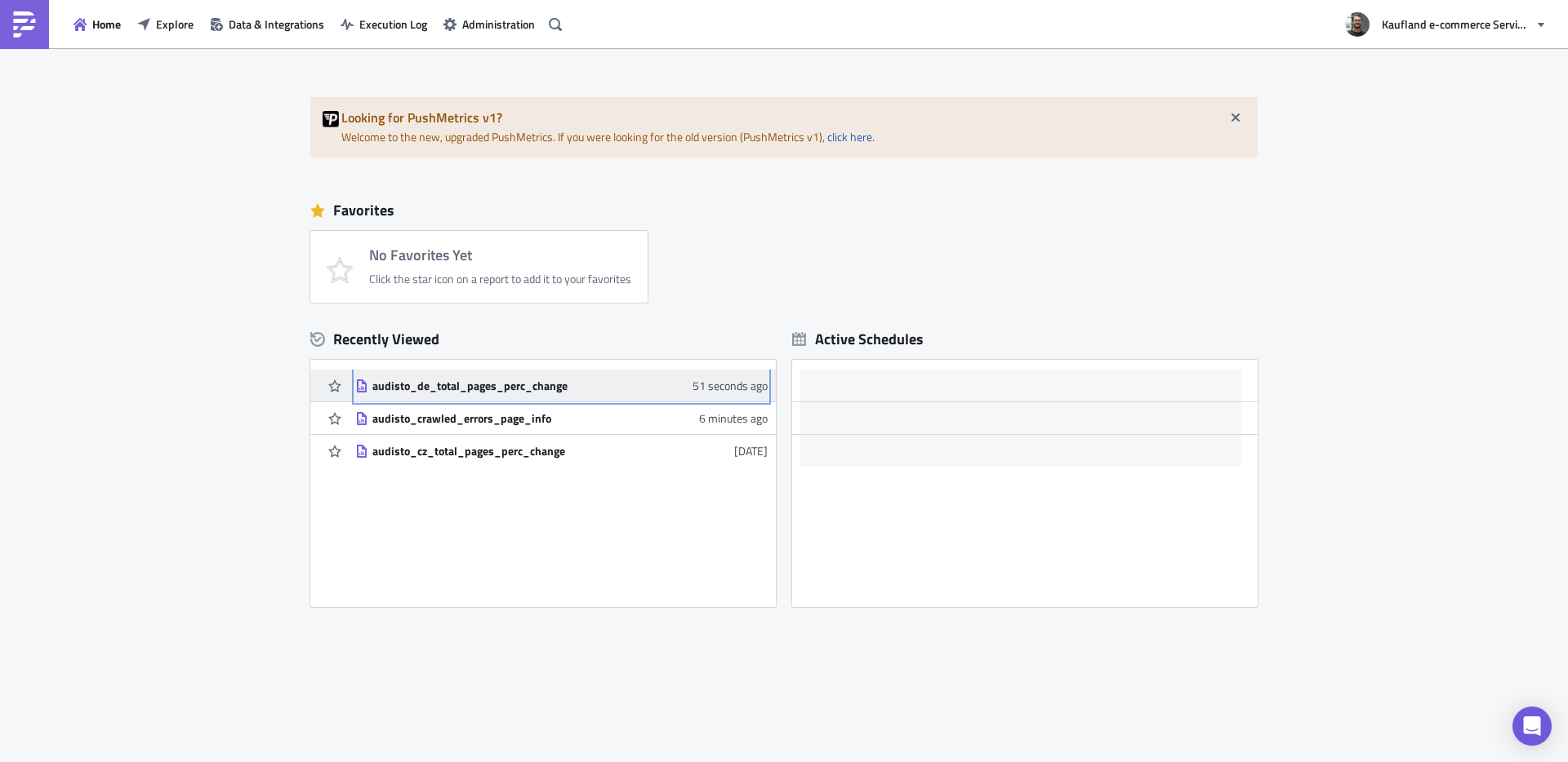
click at [503, 382] on div "audisto_de_total_pages_perc_change" at bounding box center [516, 386] width 286 height 15
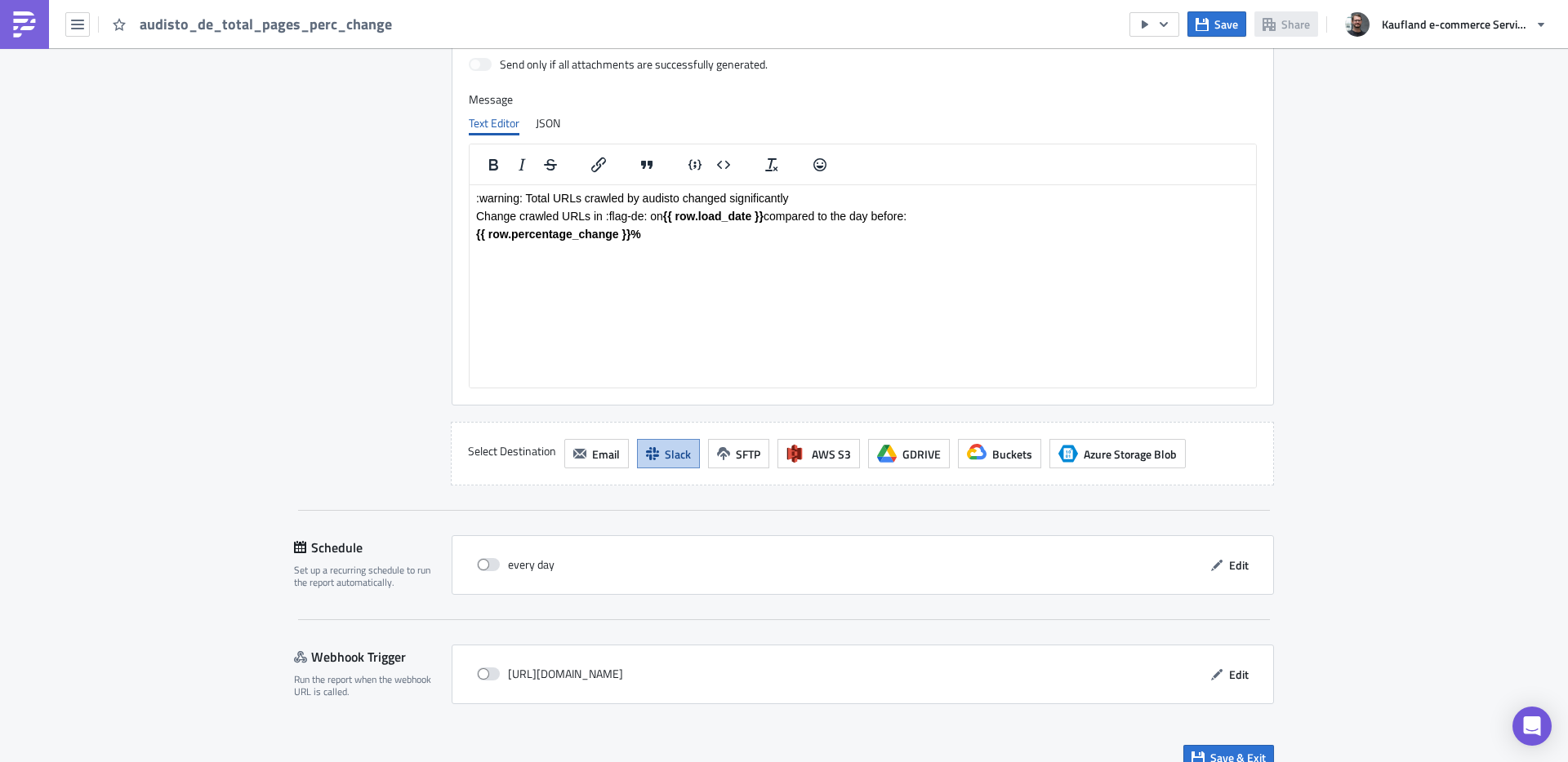
scroll to position [1284, 0]
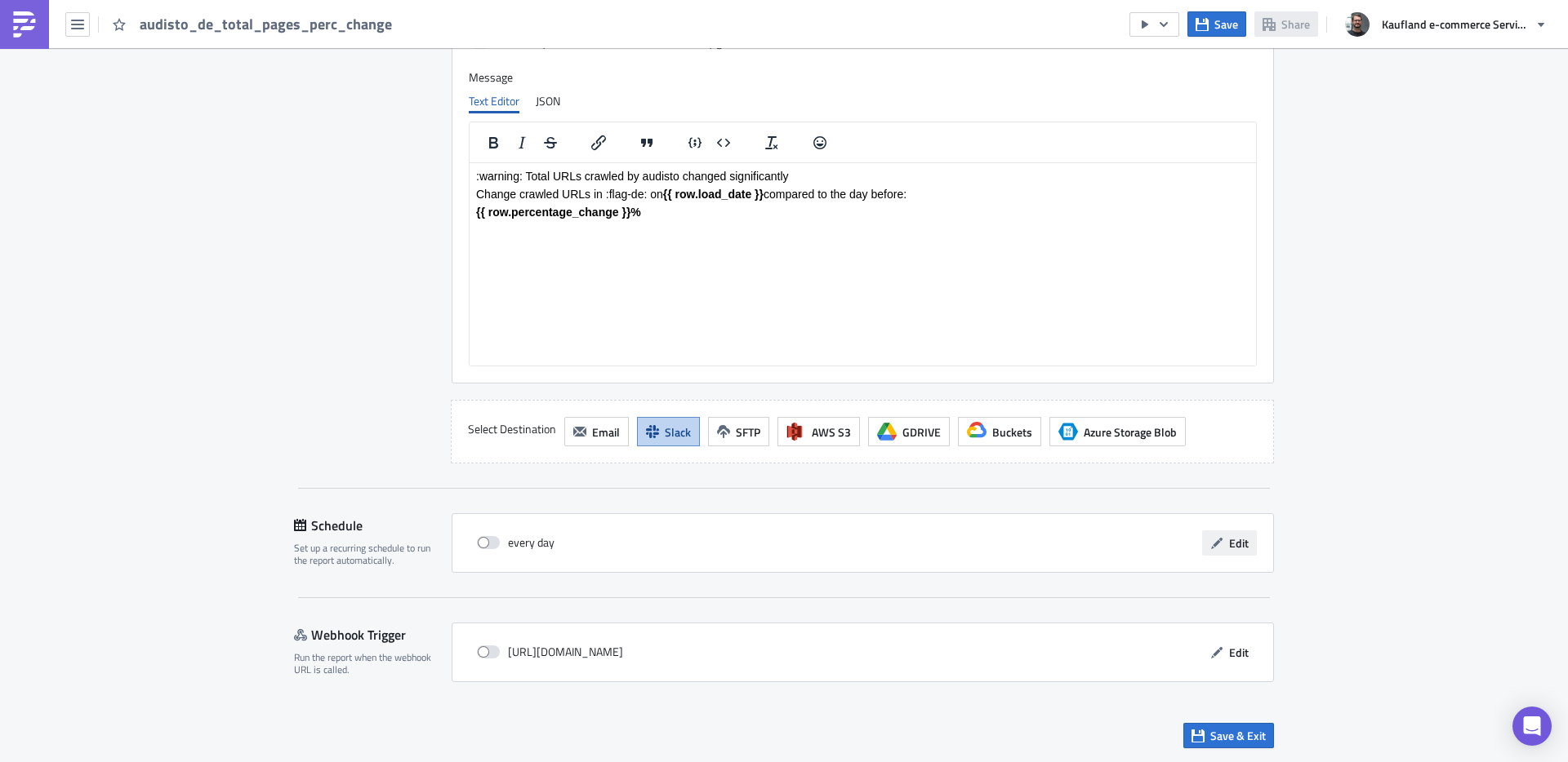
click at [1230, 539] on span "Edit" at bounding box center [1239, 543] width 19 height 17
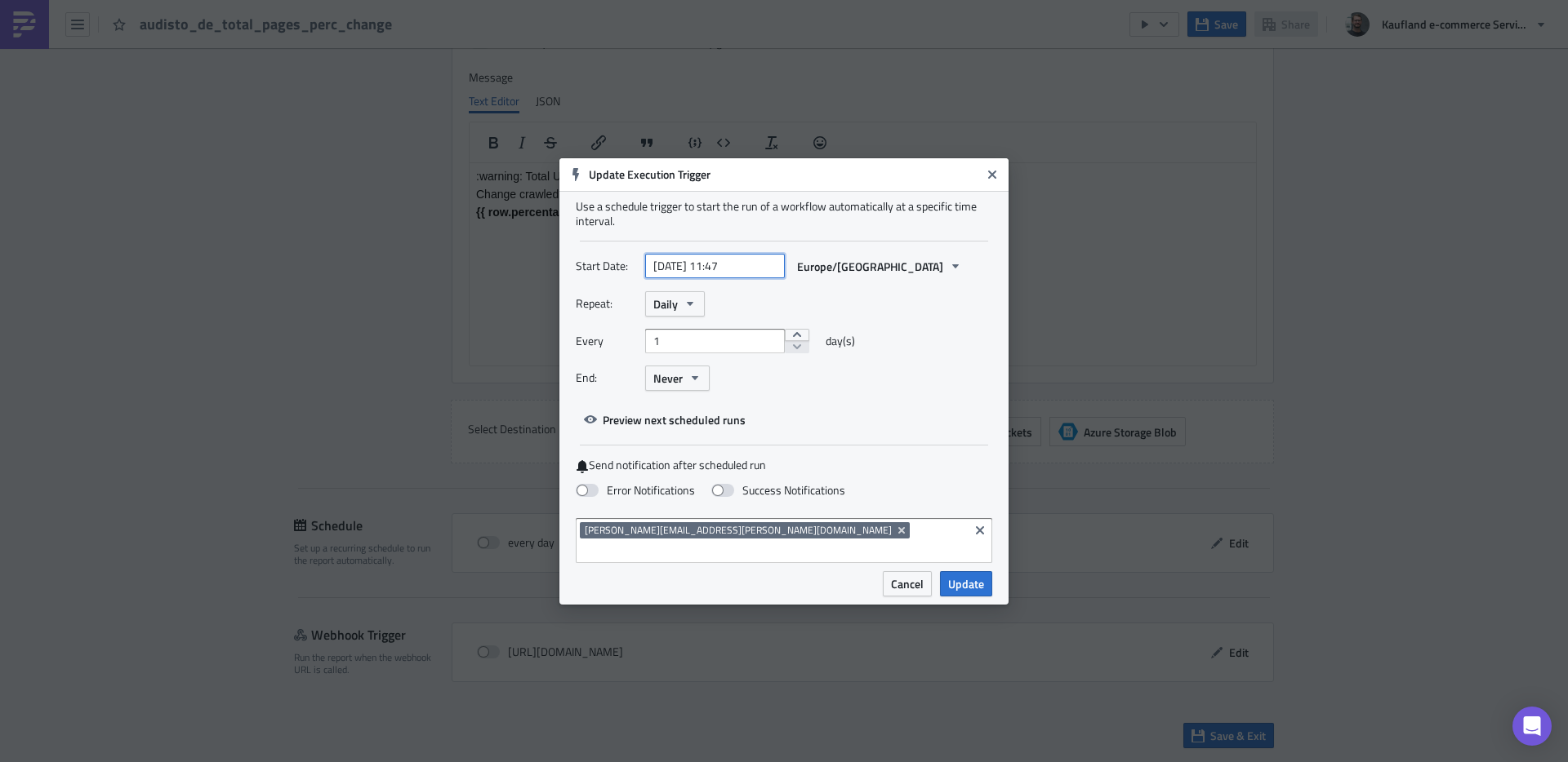
select select "3"
select select "2024"
click at [745, 277] on input "2024-04-18 11:47" at bounding box center [715, 266] width 139 height 25
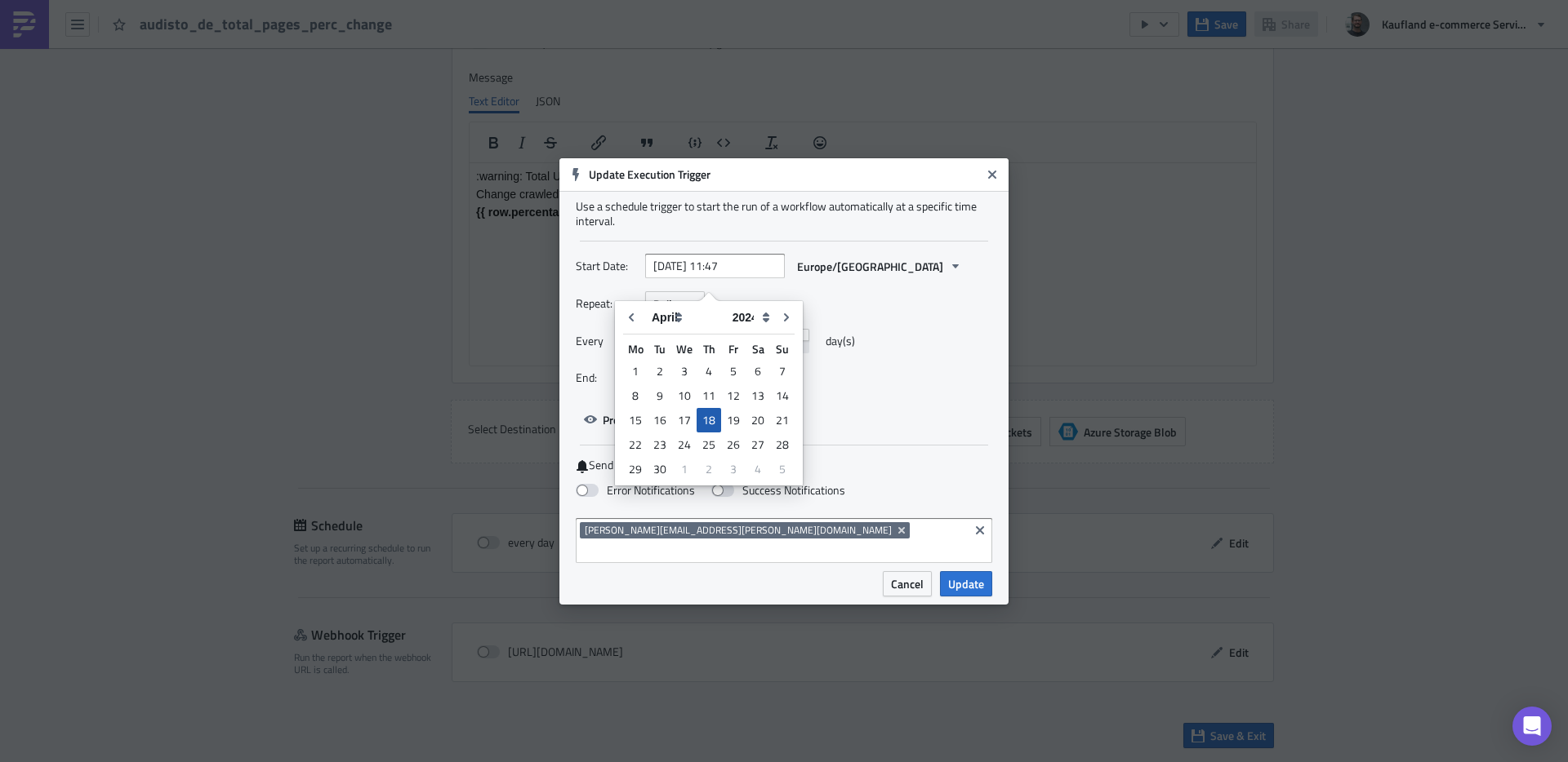
click at [714, 420] on div "18" at bounding box center [709, 420] width 25 height 23
click at [707, 290] on div "Start Date: Europe/Berlin" at bounding box center [784, 272] width 417 height 38
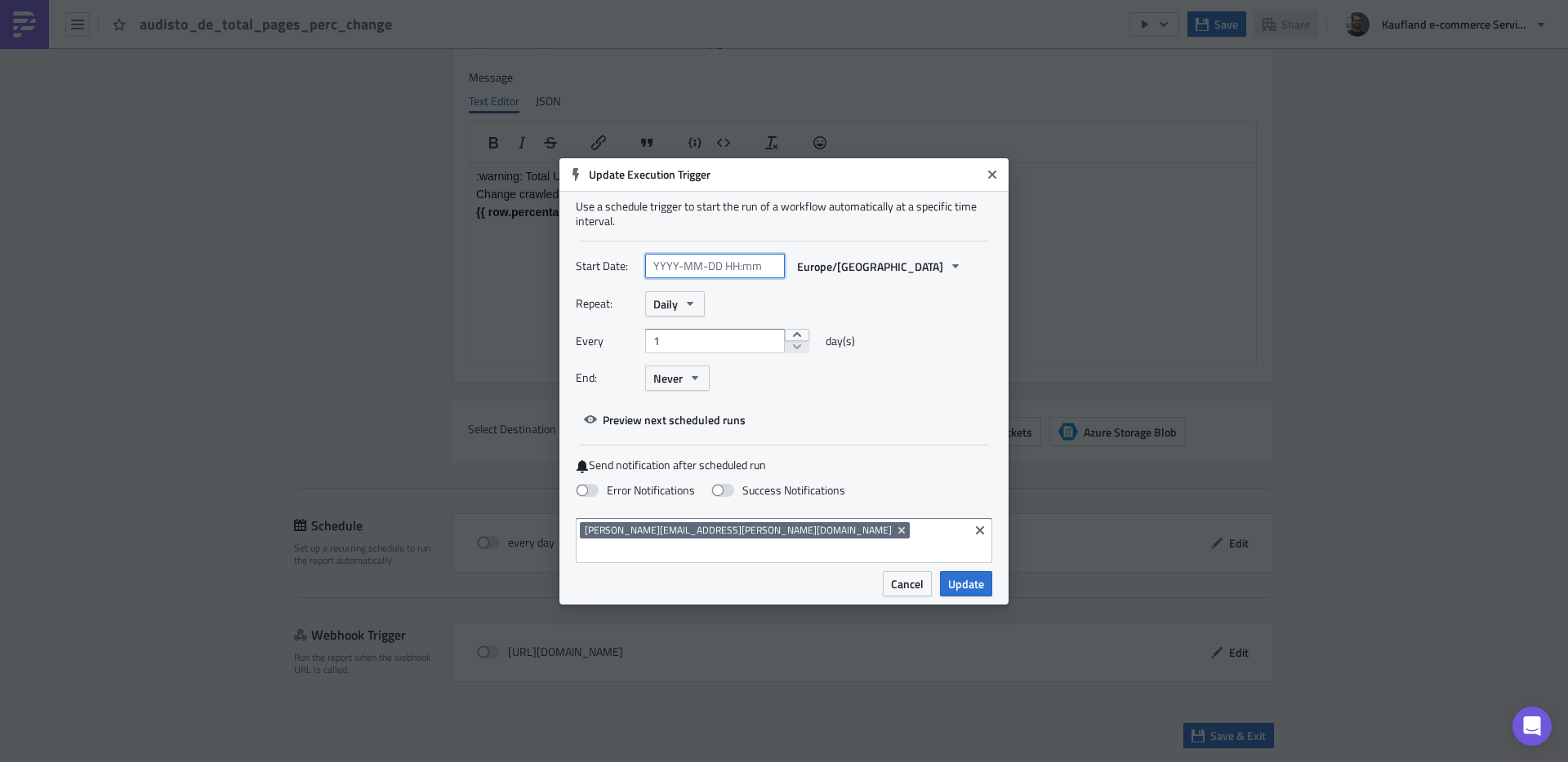
click at [707, 278] on input "text" at bounding box center [715, 266] width 139 height 25
select select "7"
select select "2025"
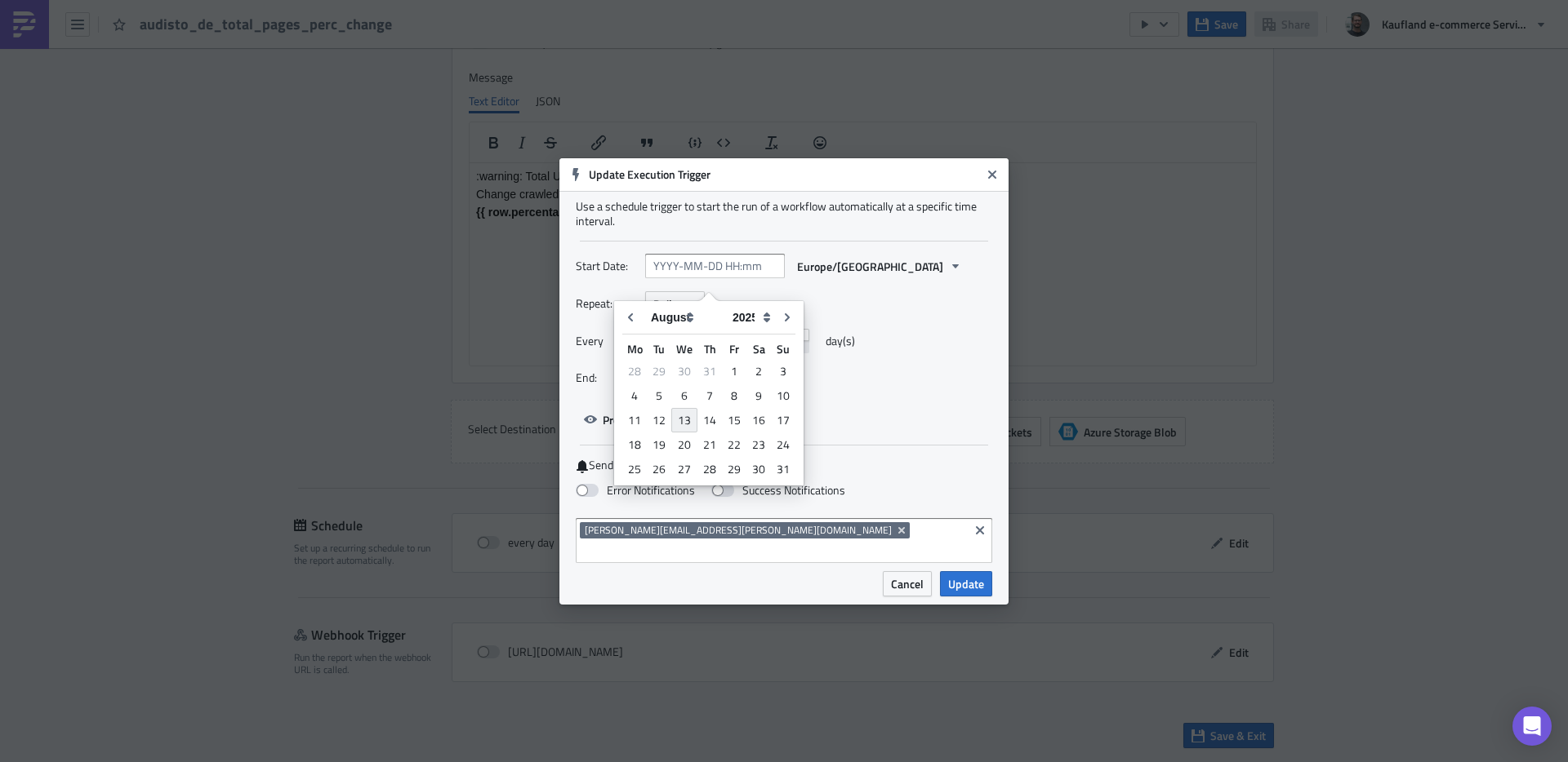
click at [686, 422] on div "13" at bounding box center [685, 420] width 26 height 25
type input "2025-08-13 00:00"
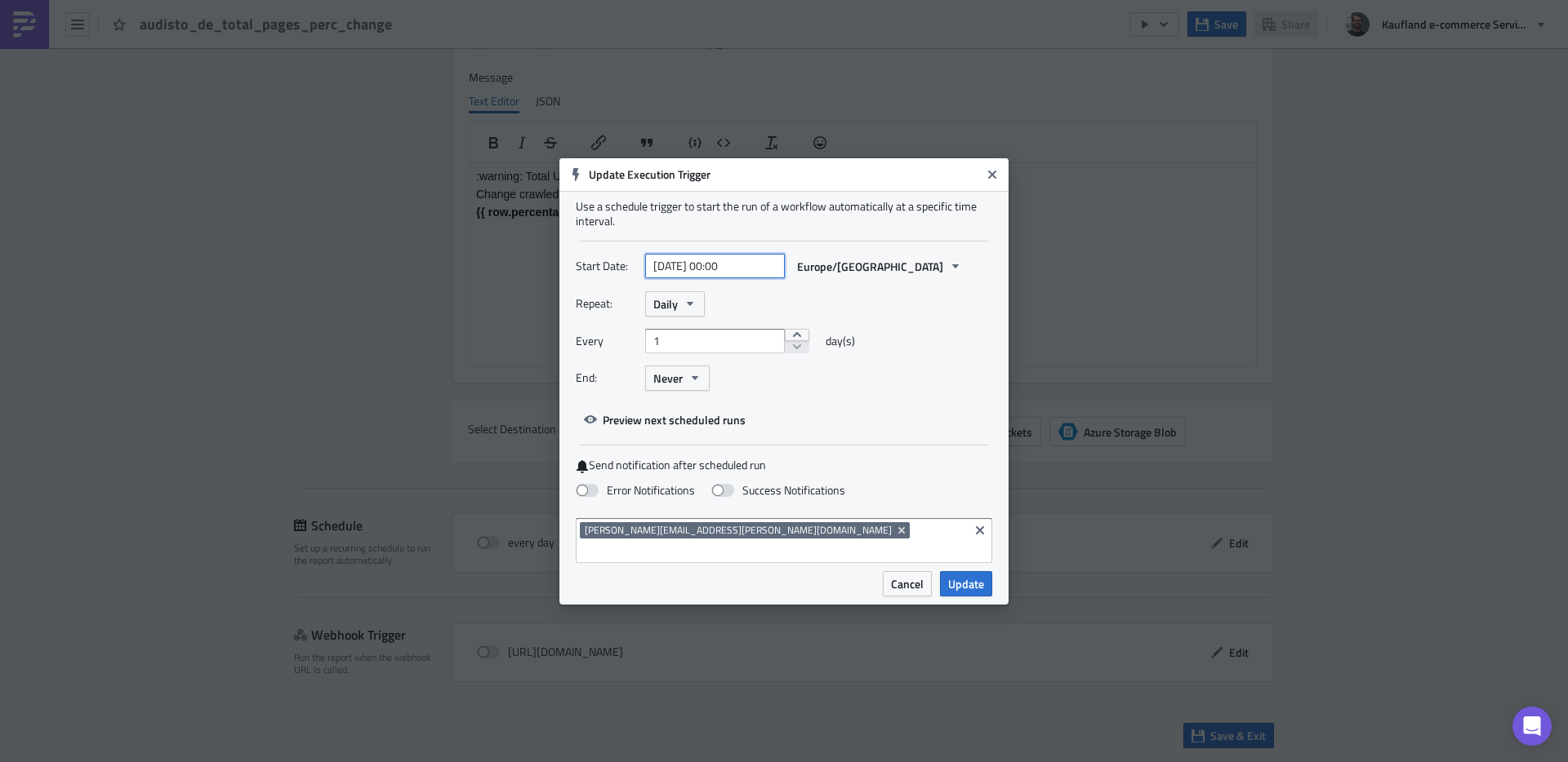
click at [725, 277] on input "2025-08-13 00:00" at bounding box center [715, 266] width 139 height 25
select select "7"
select select "2025"
click at [726, 276] on input "2025-08-13 00:00" at bounding box center [715, 266] width 139 height 25
click at [727, 275] on input "2025-08-13 11:00" at bounding box center [715, 266] width 139 height 25
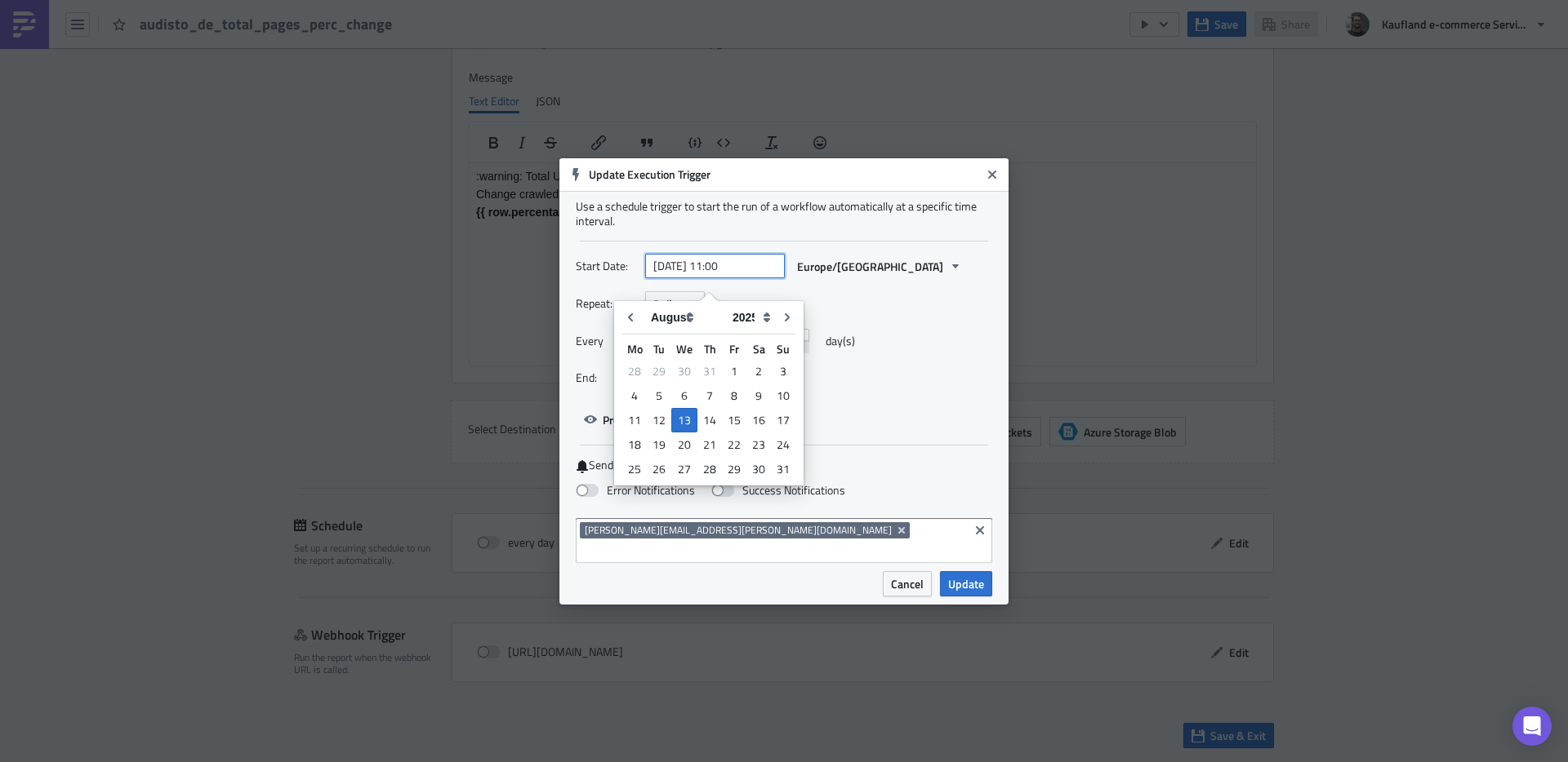
click at [727, 275] on input "2025-08-13 11:00" at bounding box center [715, 266] width 139 height 25
type input "2025-08-13 10:00"
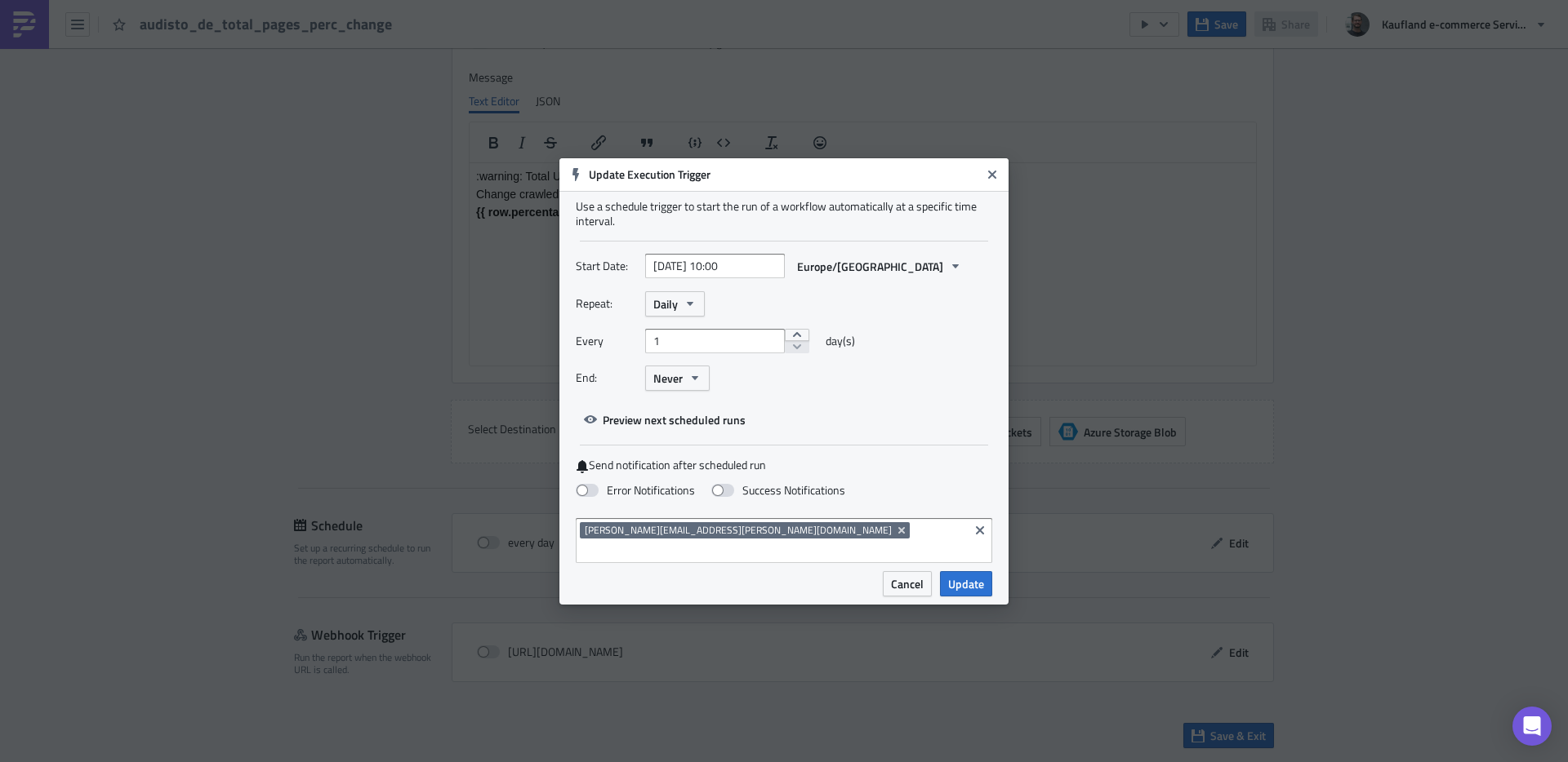
click at [951, 292] on div "Start Date: 2025-08-13 10:00 Europe/Berlin" at bounding box center [784, 272] width 417 height 38
click at [790, 543] on input at bounding box center [772, 551] width 384 height 17
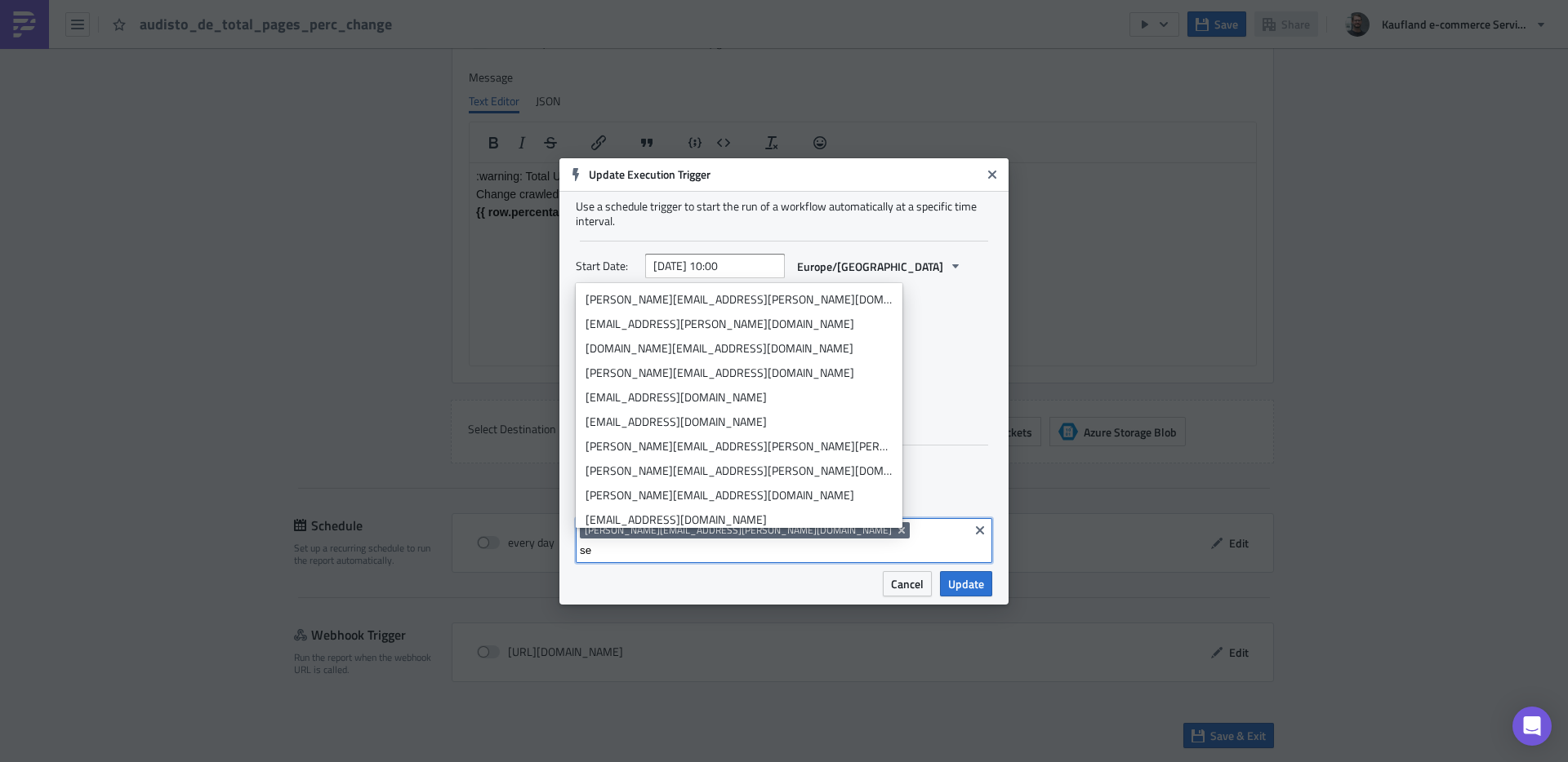
type input "s"
type input "a"
click at [789, 543] on input at bounding box center [772, 551] width 384 height 17
paste input "seo_alerts (CSYLL1EE9)"
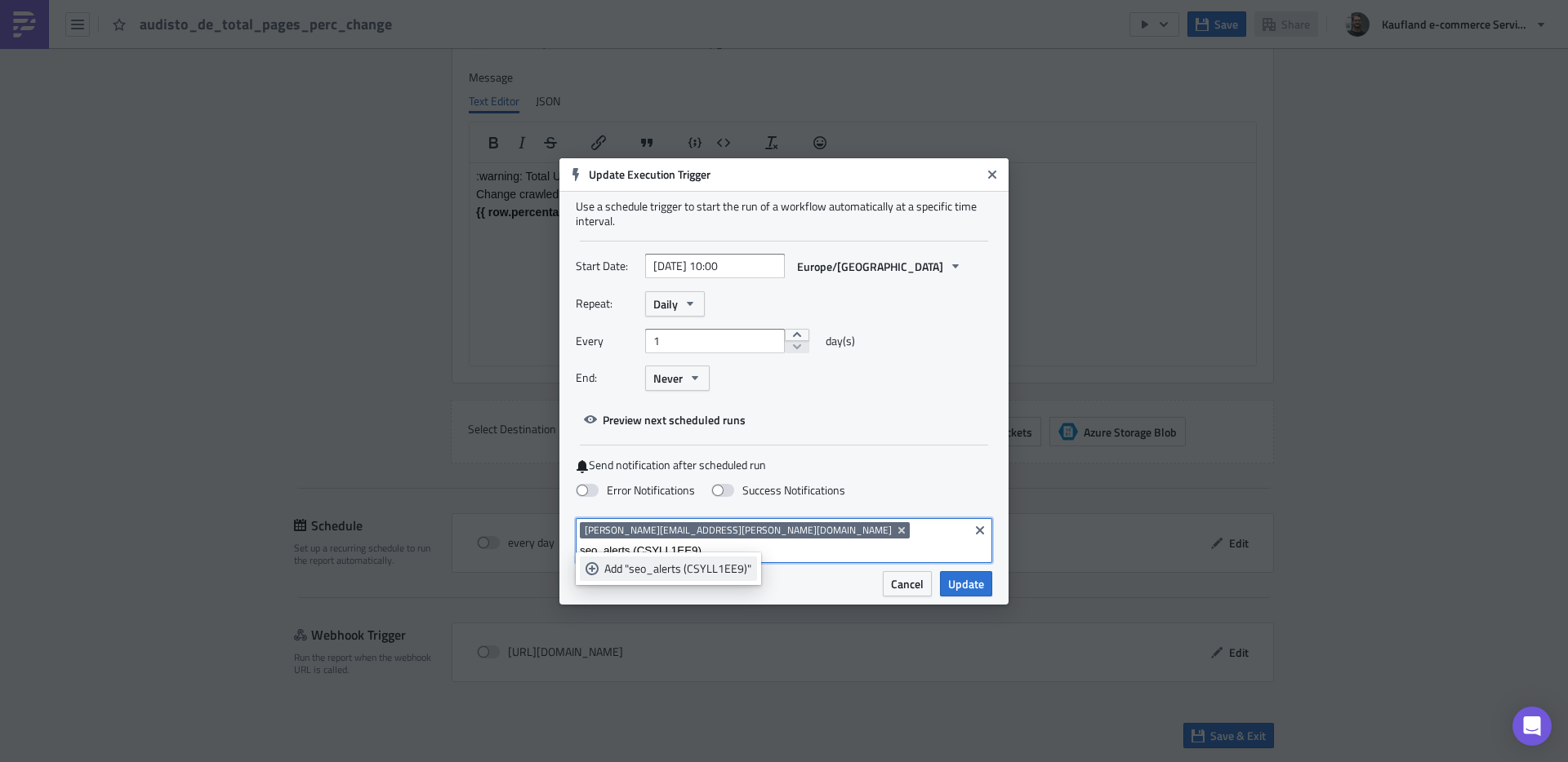
type input "seo_alerts (CSYLL1EE9)"
click at [707, 571] on div "Add "seo_alerts (CSYLL1EE9)"" at bounding box center [678, 569] width 147 height 17
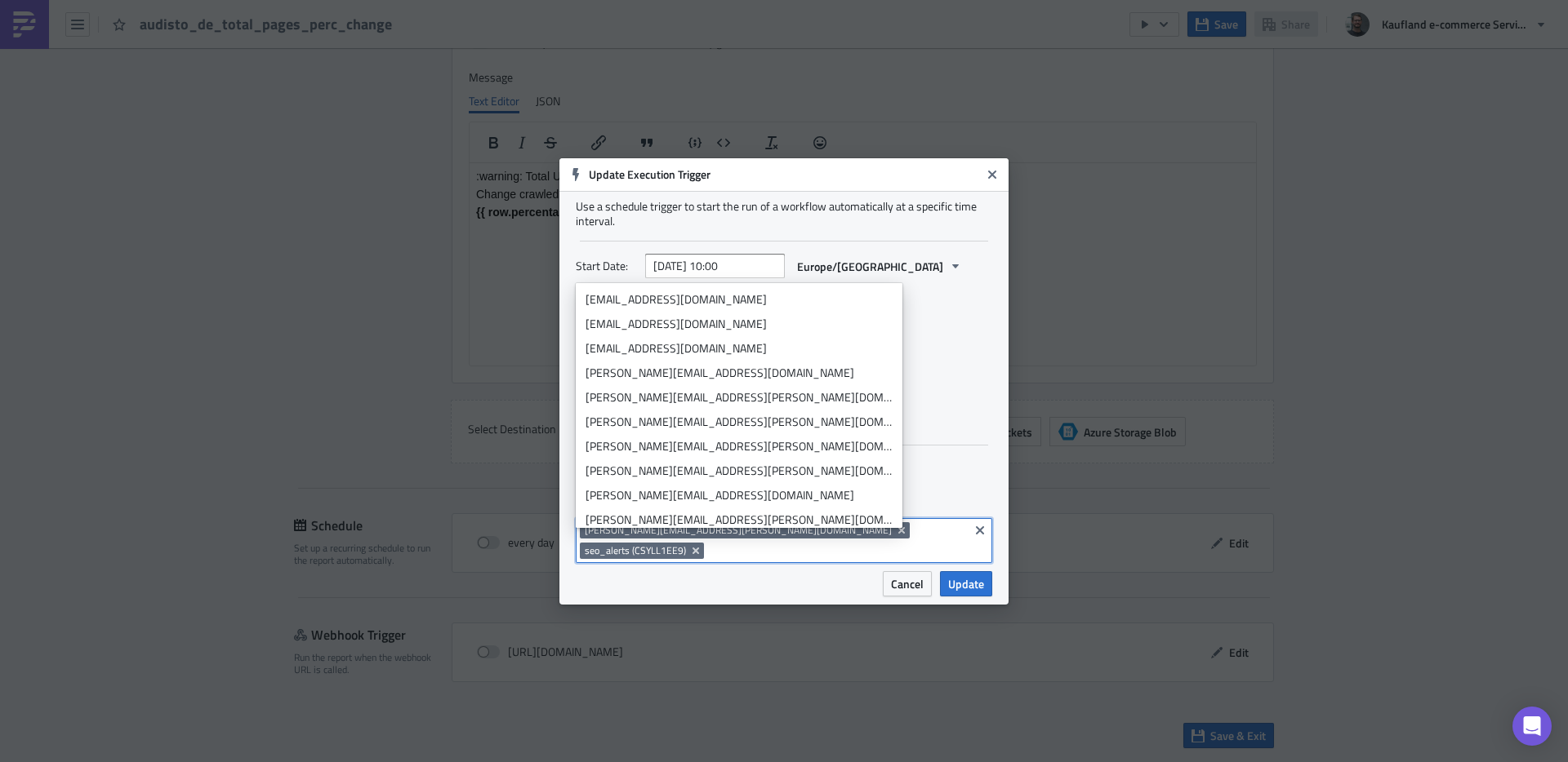
click at [895, 546] on input at bounding box center [836, 551] width 256 height 17
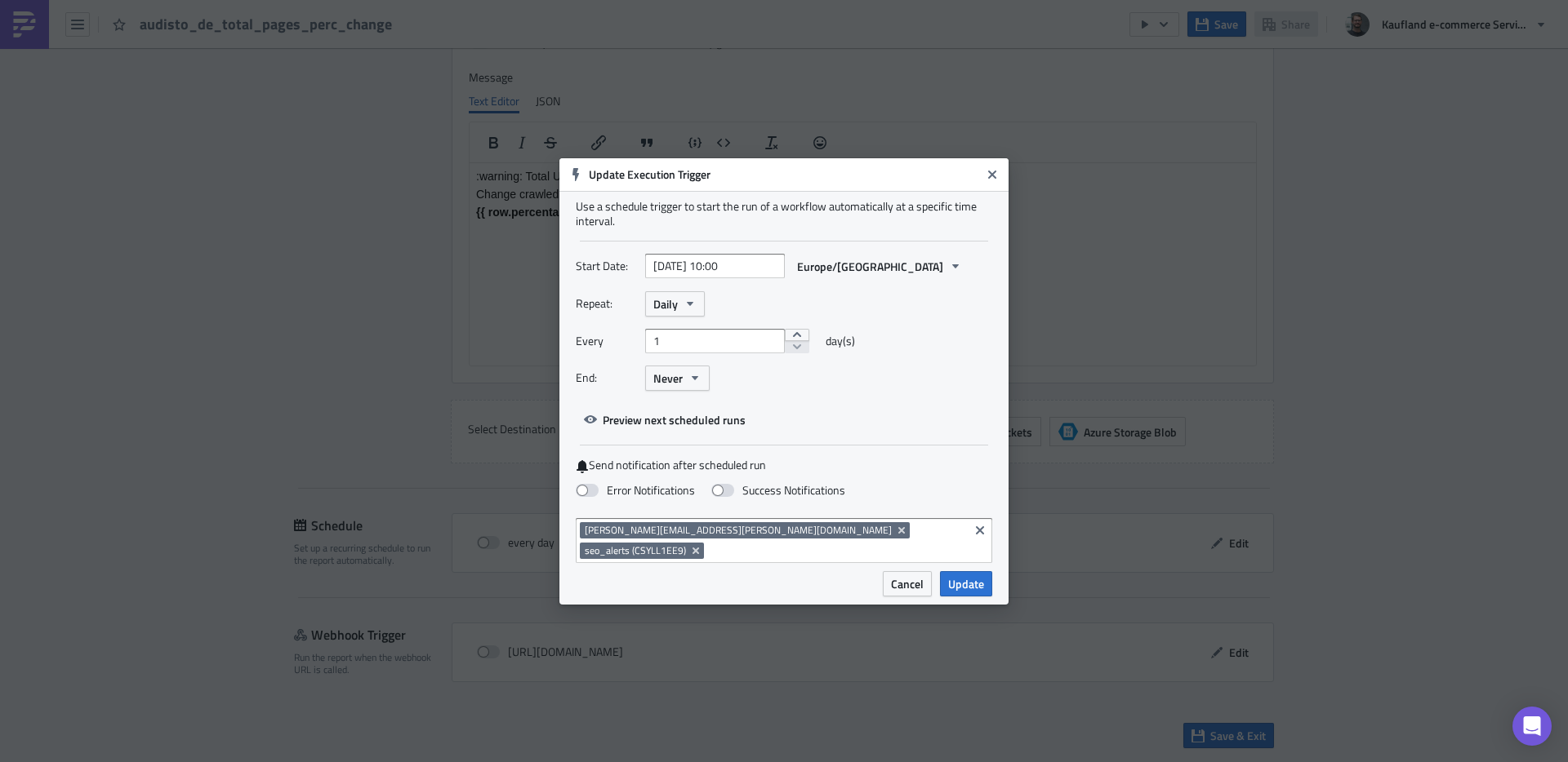
click at [790, 572] on div "Cancel Update" at bounding box center [888, 584] width 208 height 26
click at [686, 546] on span "seo_alerts (CSYLL1EE9)" at bounding box center [635, 551] width 101 height 13
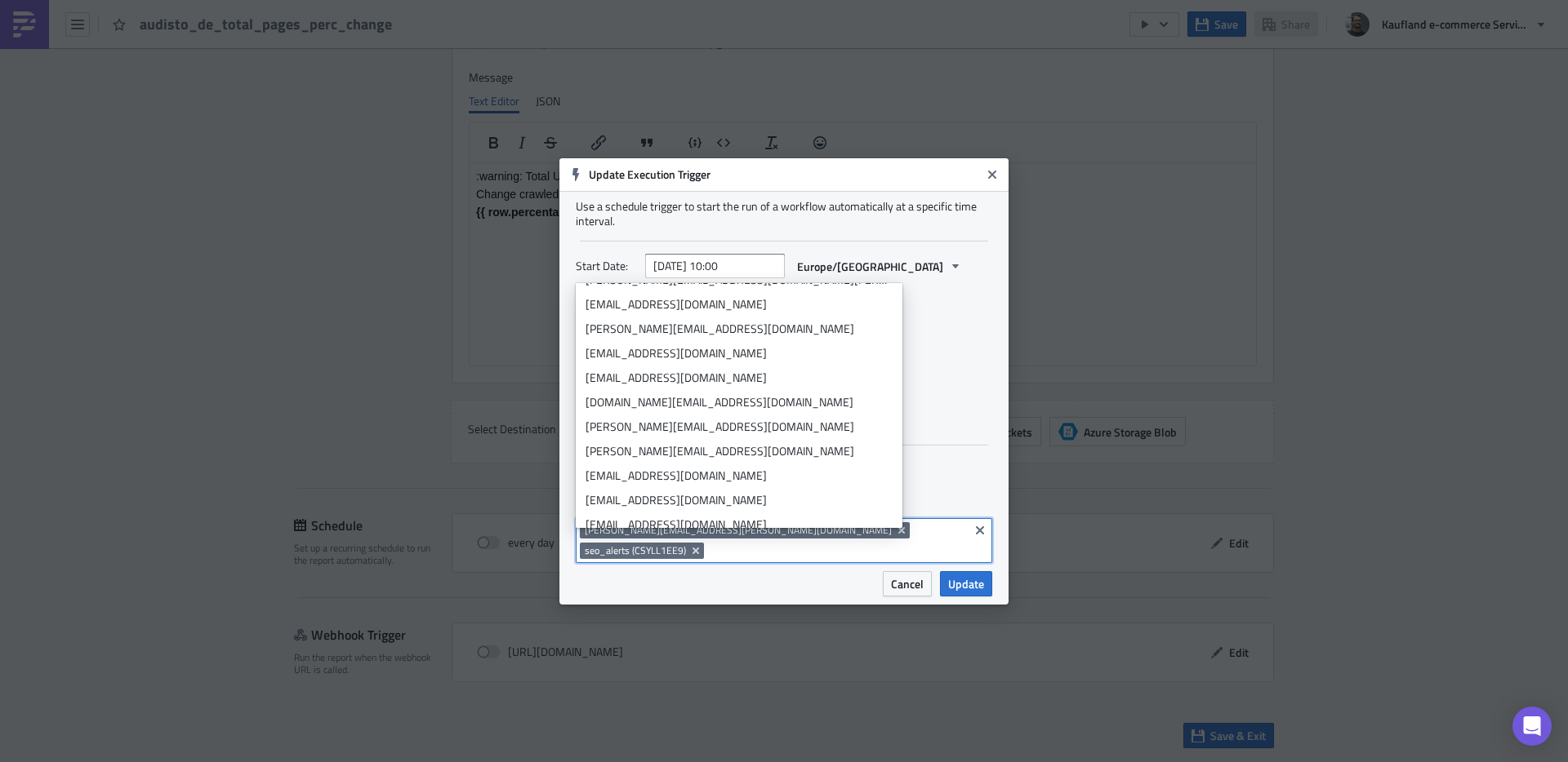
scroll to position [11052, 0]
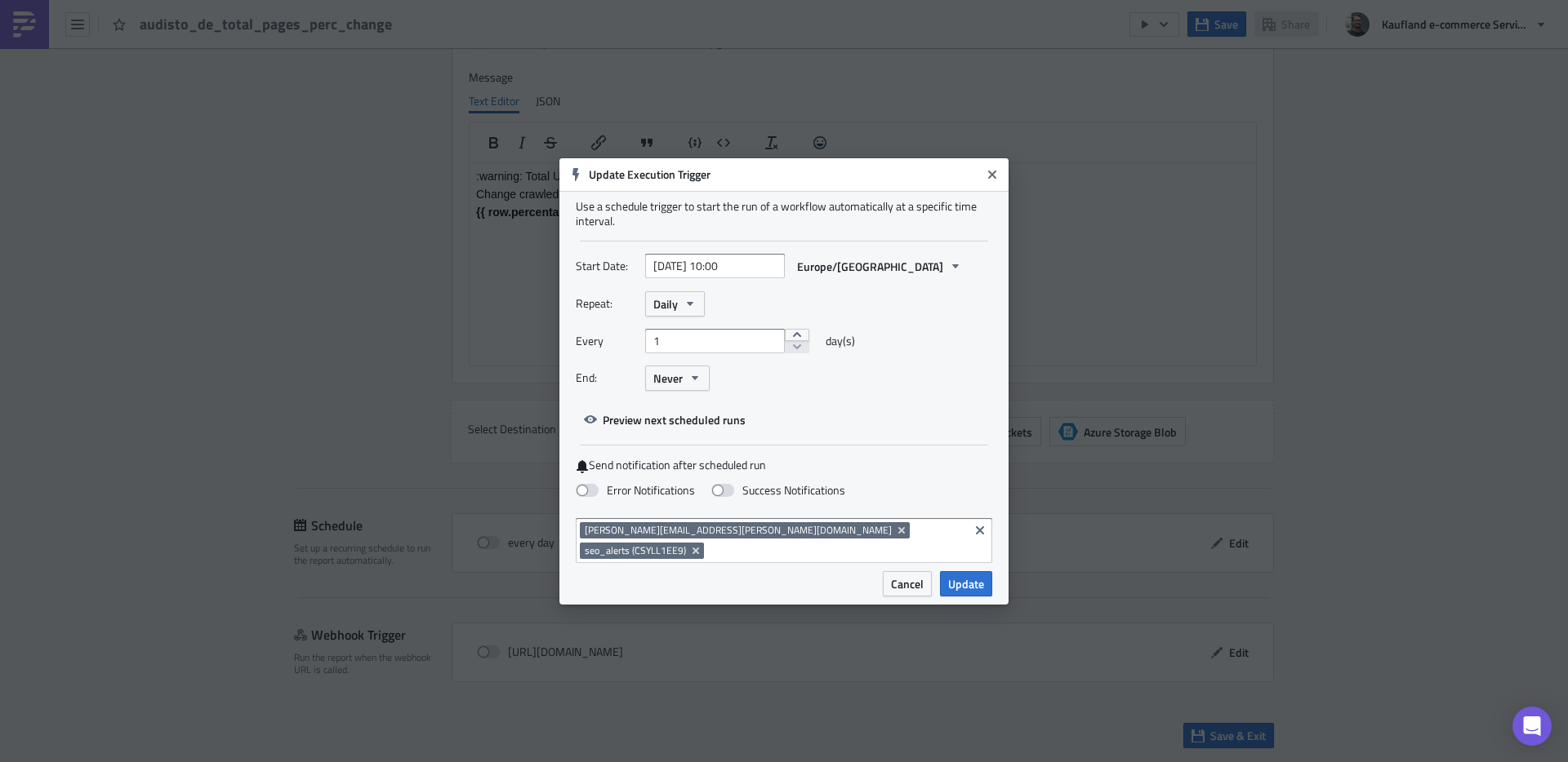
click at [740, 574] on div "Cancel Update" at bounding box center [784, 588] width 450 height 33
click at [695, 271] on input "2025-08-13 10:00" at bounding box center [715, 266] width 139 height 25
select select "7"
select select "2025"
click at [955, 305] on div "Repeat: Daily" at bounding box center [784, 304] width 417 height 26
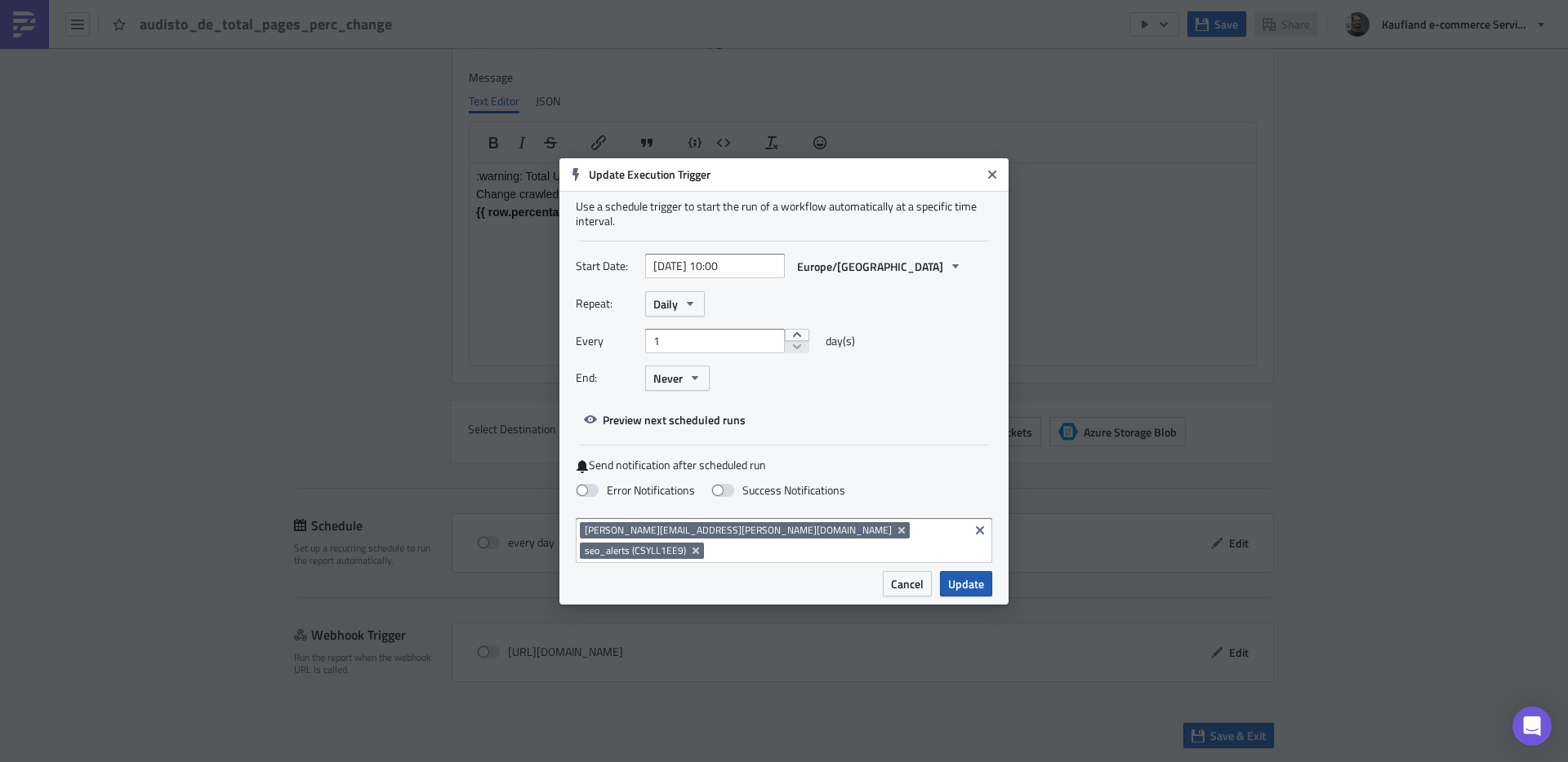
click at [973, 575] on span "Update" at bounding box center [966, 583] width 36 height 17
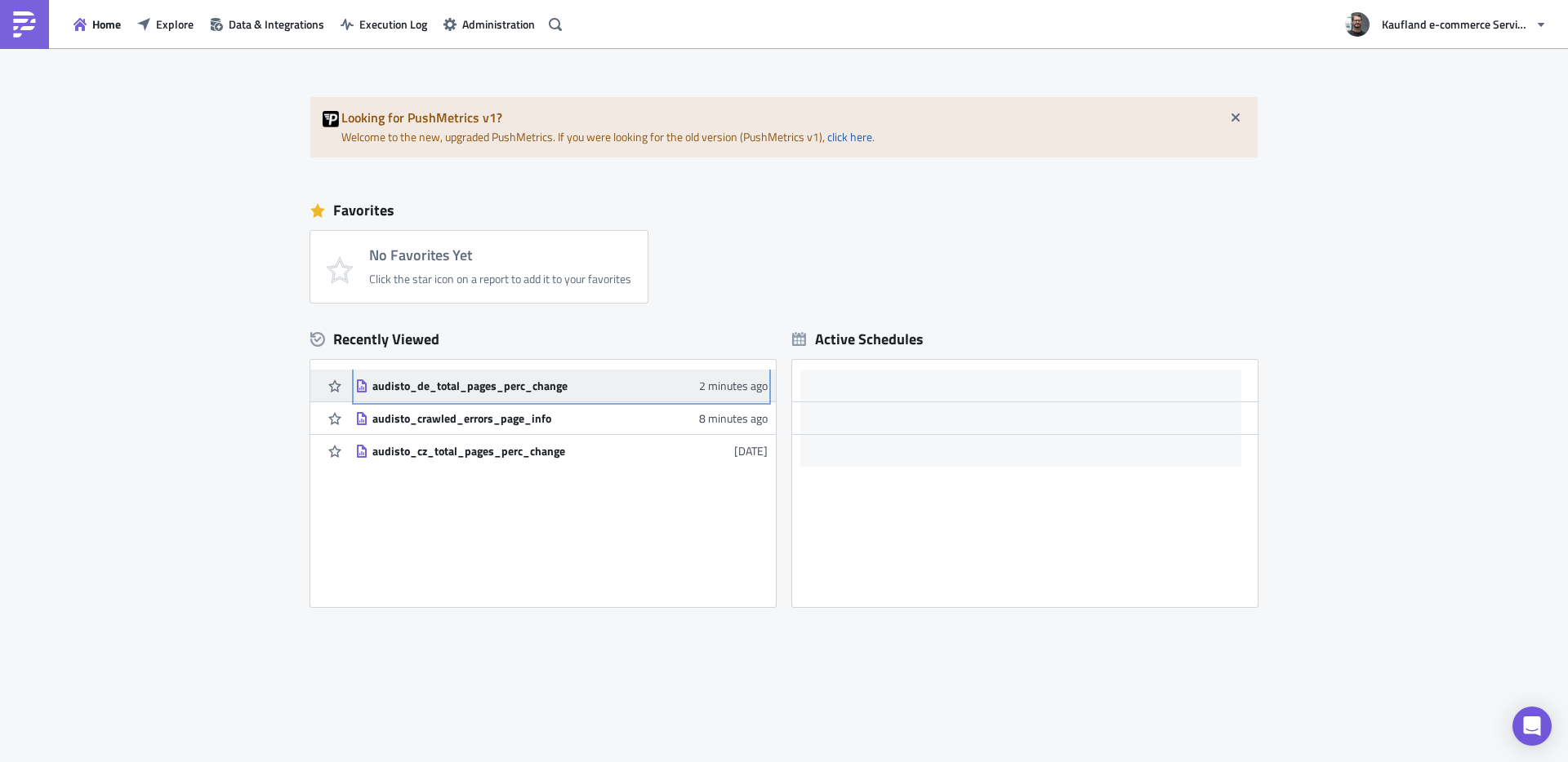
click at [479, 386] on div "audisto_de_total_pages_perc_change" at bounding box center [516, 386] width 286 height 15
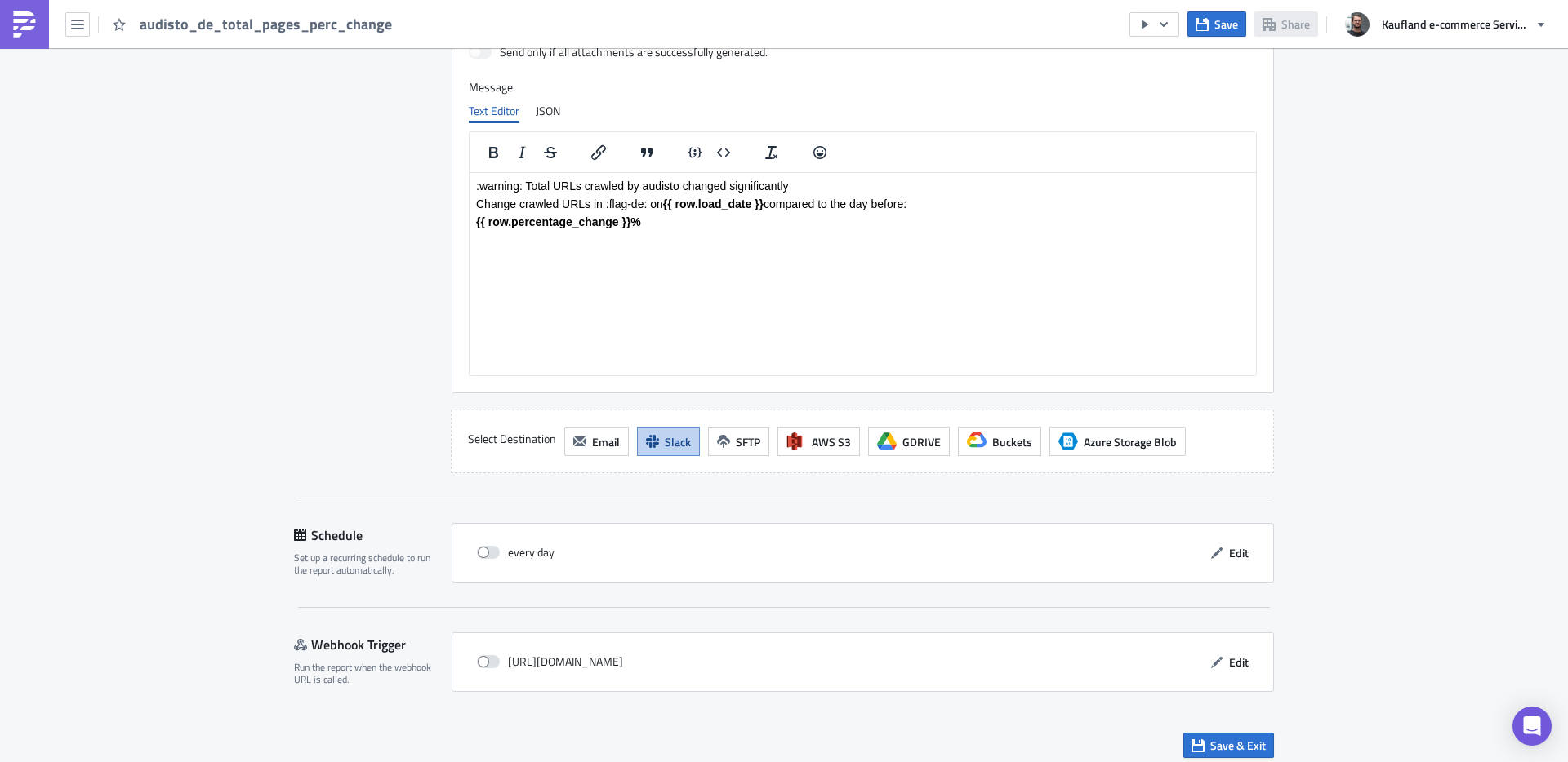
scroll to position [1284, 0]
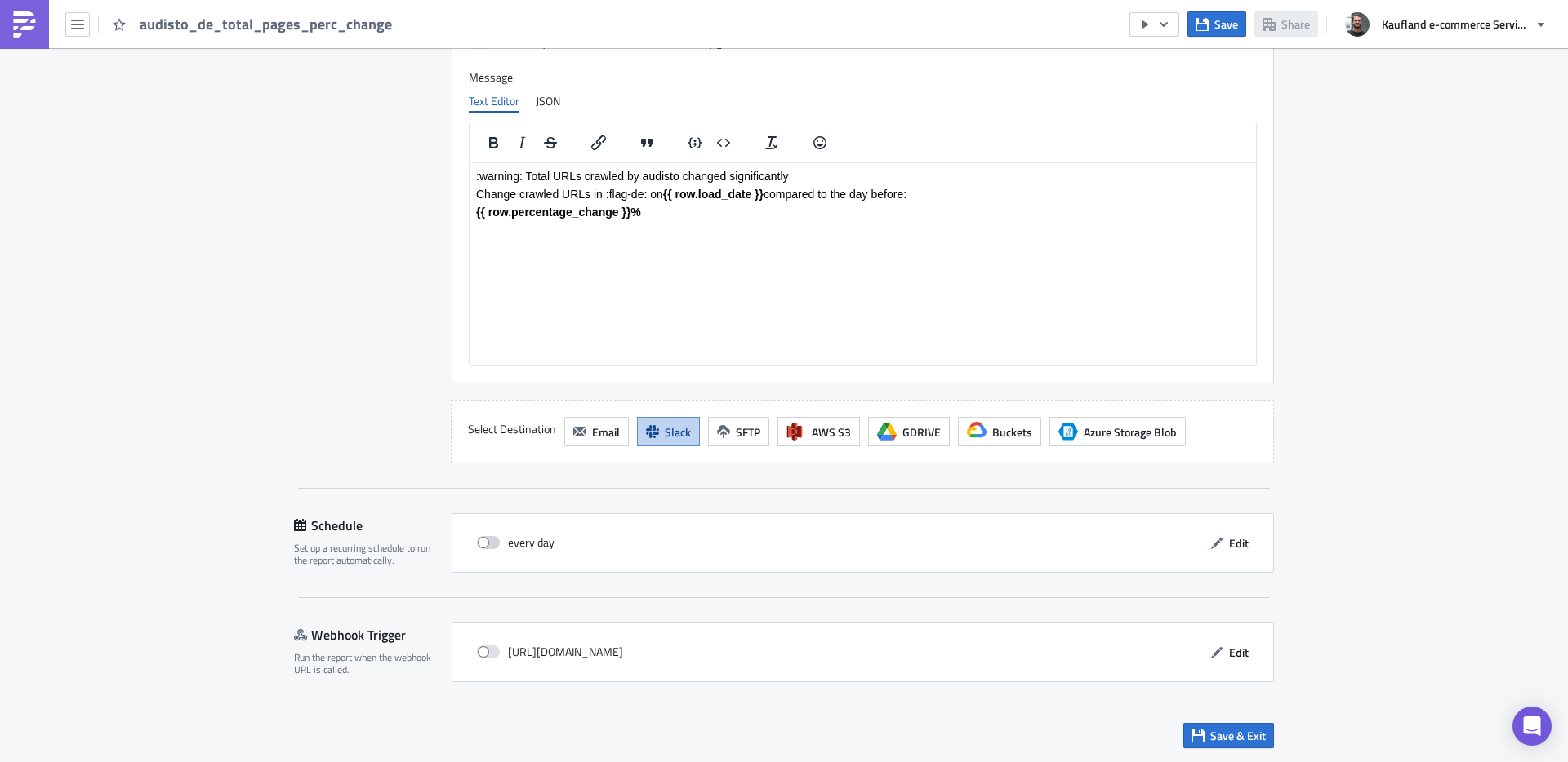
click at [484, 541] on span at bounding box center [488, 543] width 23 height 13
click at [484, 541] on input "checkbox" at bounding box center [486, 544] width 11 height 11
checkbox input "true"
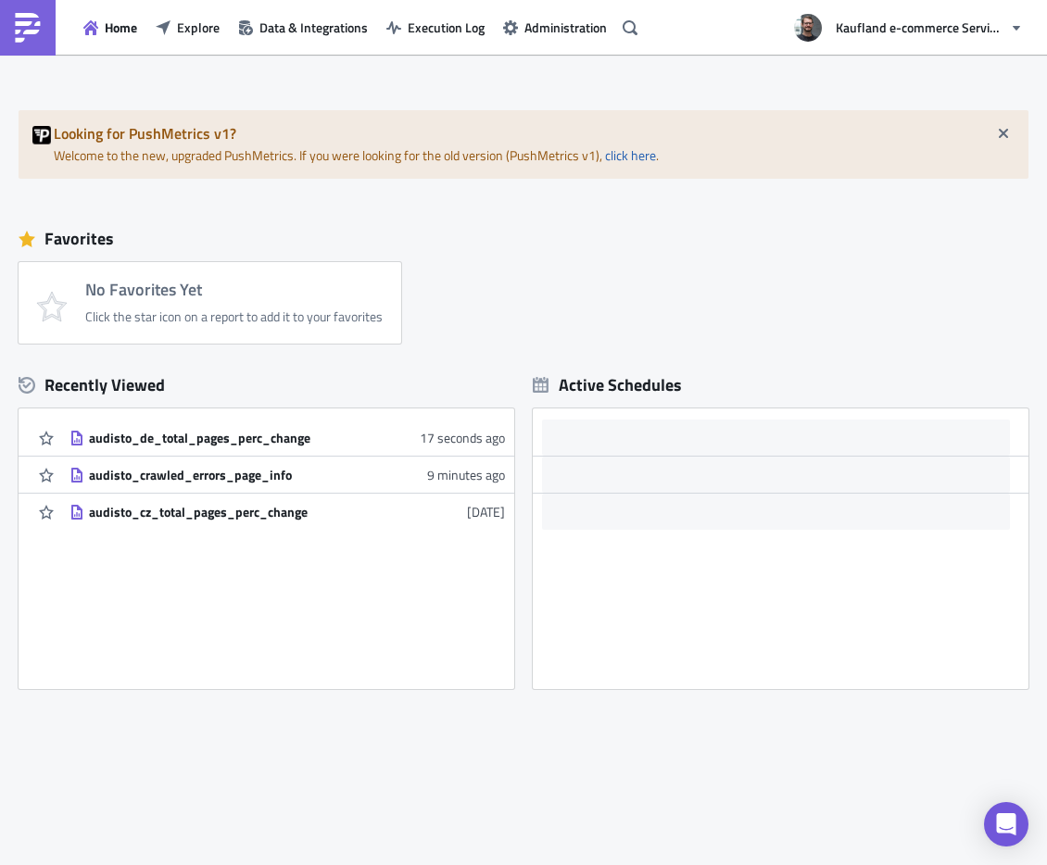
click at [312, 397] on div "Recently Viewed" at bounding box center [267, 386] width 496 height 28
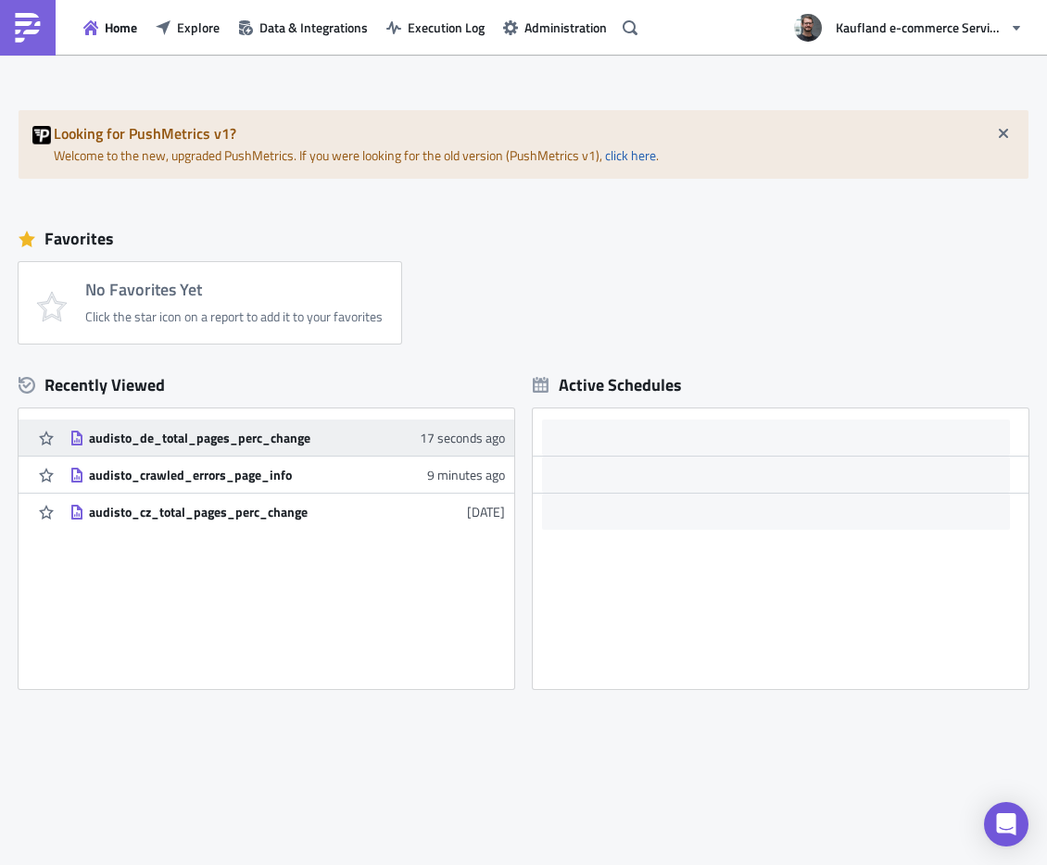
click at [271, 427] on link "audisto_de_total_pages_perc_change 17 seconds ago" at bounding box center [287, 438] width 436 height 36
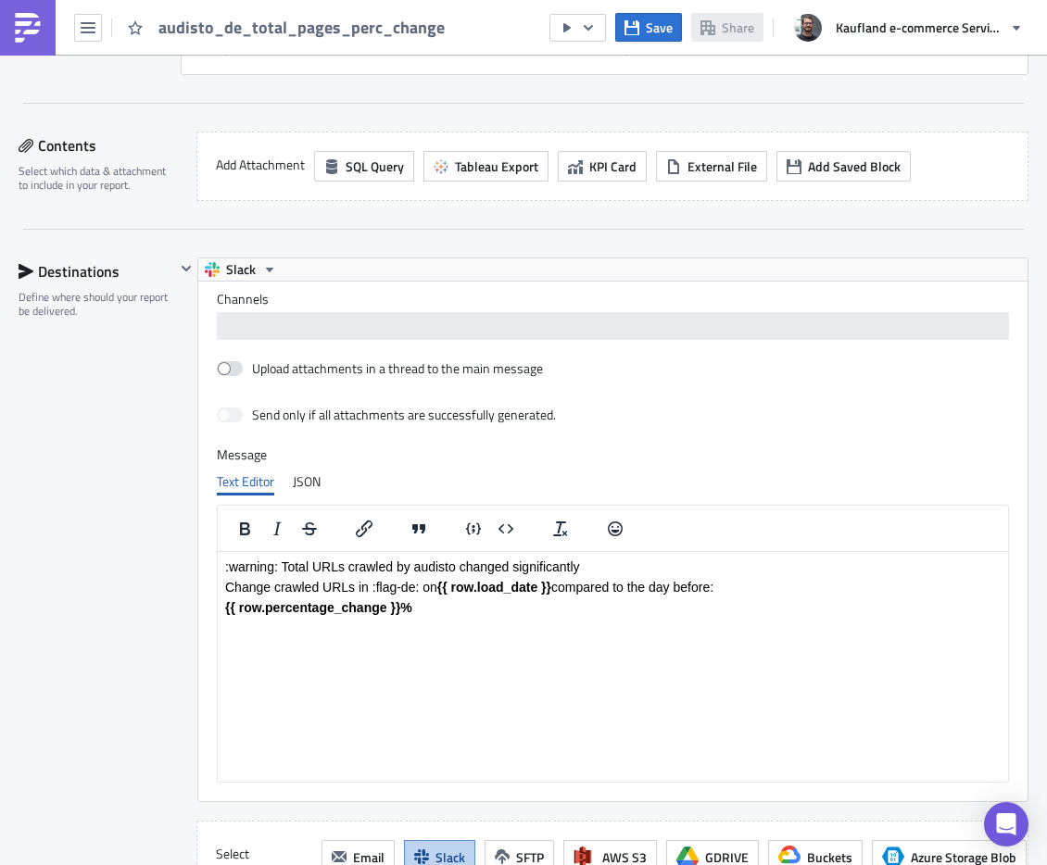
scroll to position [1481, 0]
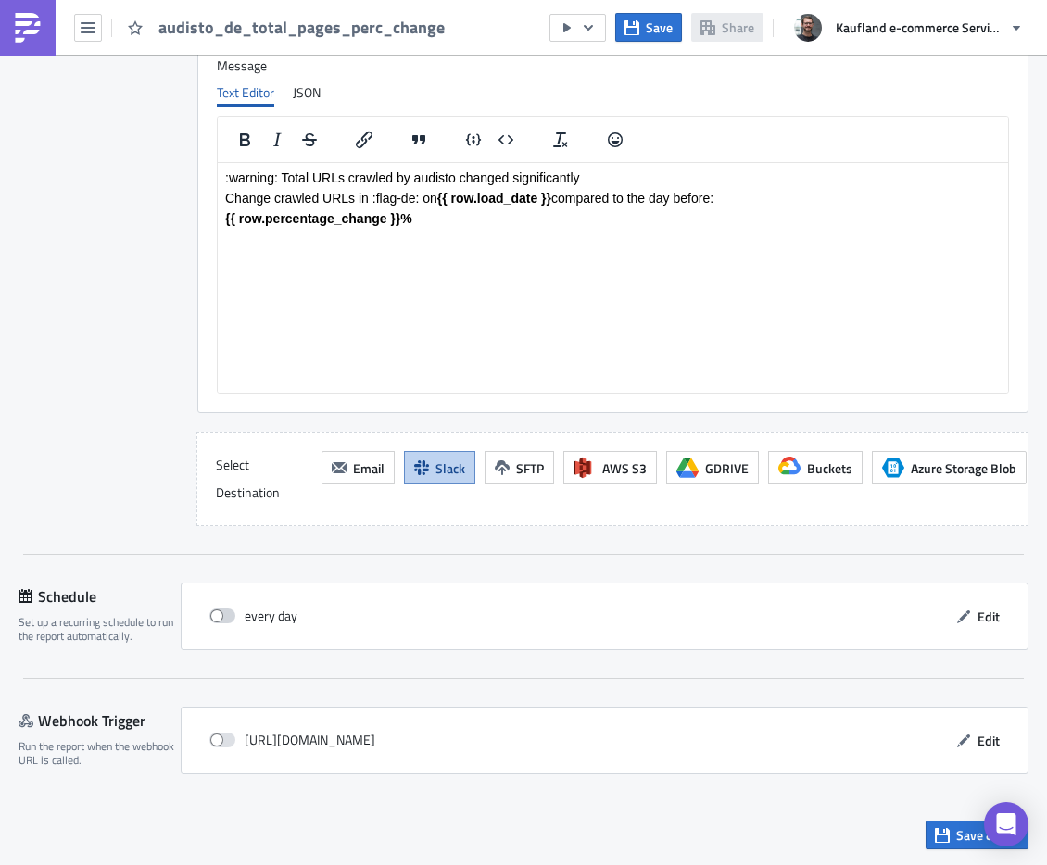
click at [220, 615] on span at bounding box center [222, 616] width 26 height 15
click at [220, 615] on input "checkbox" at bounding box center [219, 617] width 12 height 12
checkbox input "true"
